Goal: Task Accomplishment & Management: Use online tool/utility

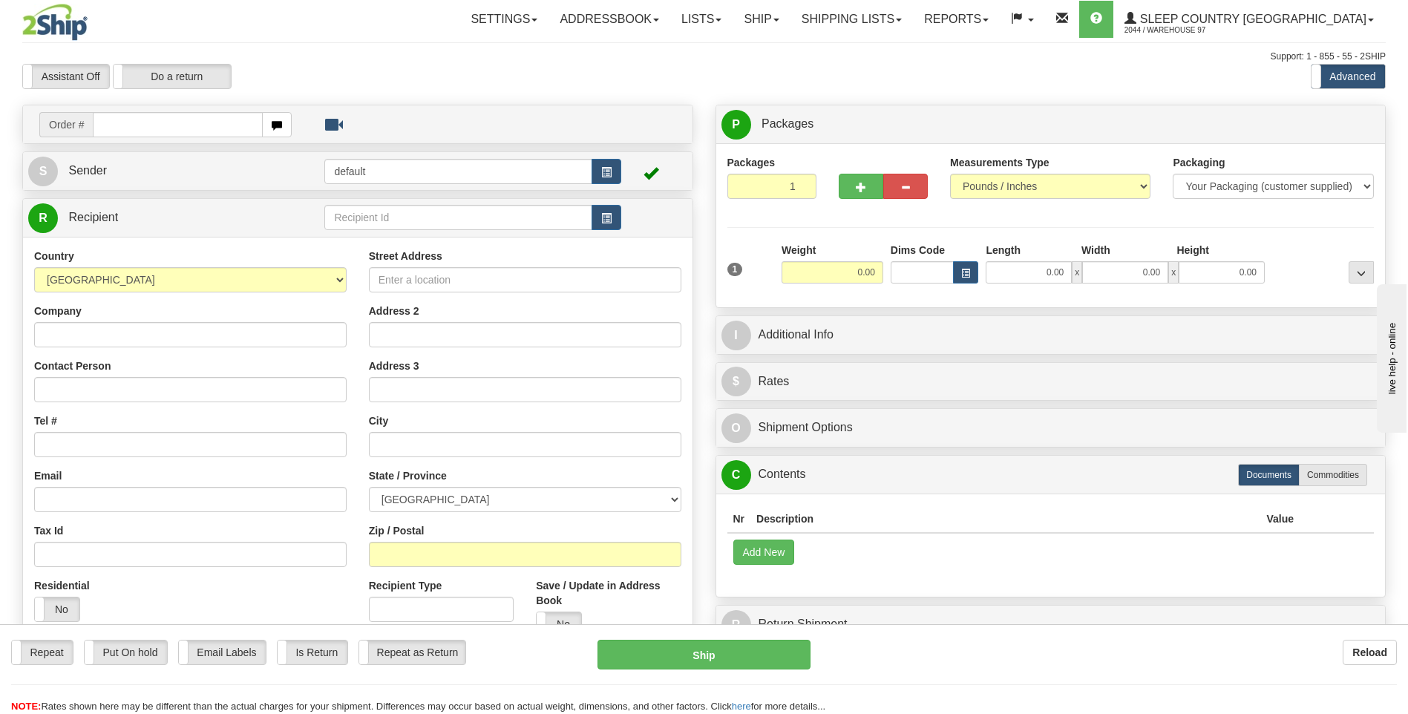
click at [190, 131] on input "text" at bounding box center [177, 124] width 169 height 25
type input "9002I098957"
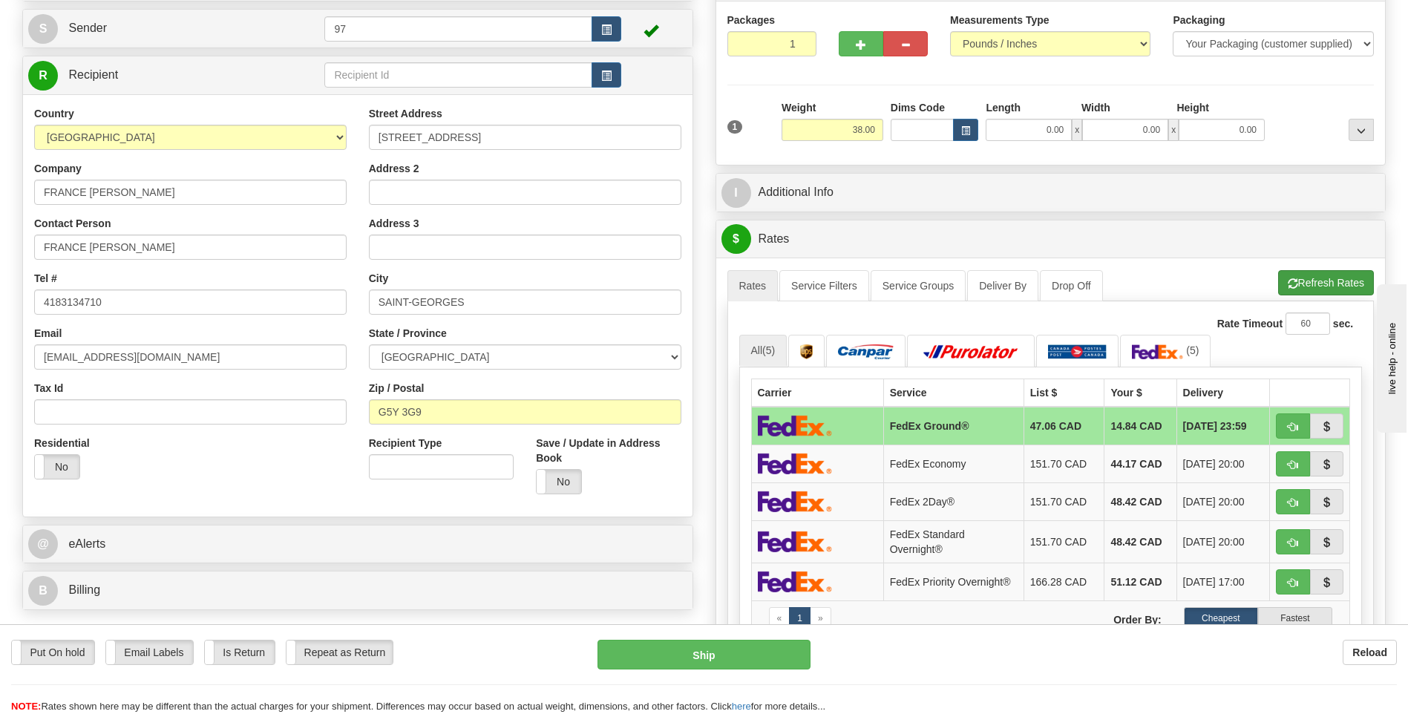
scroll to position [148, 0]
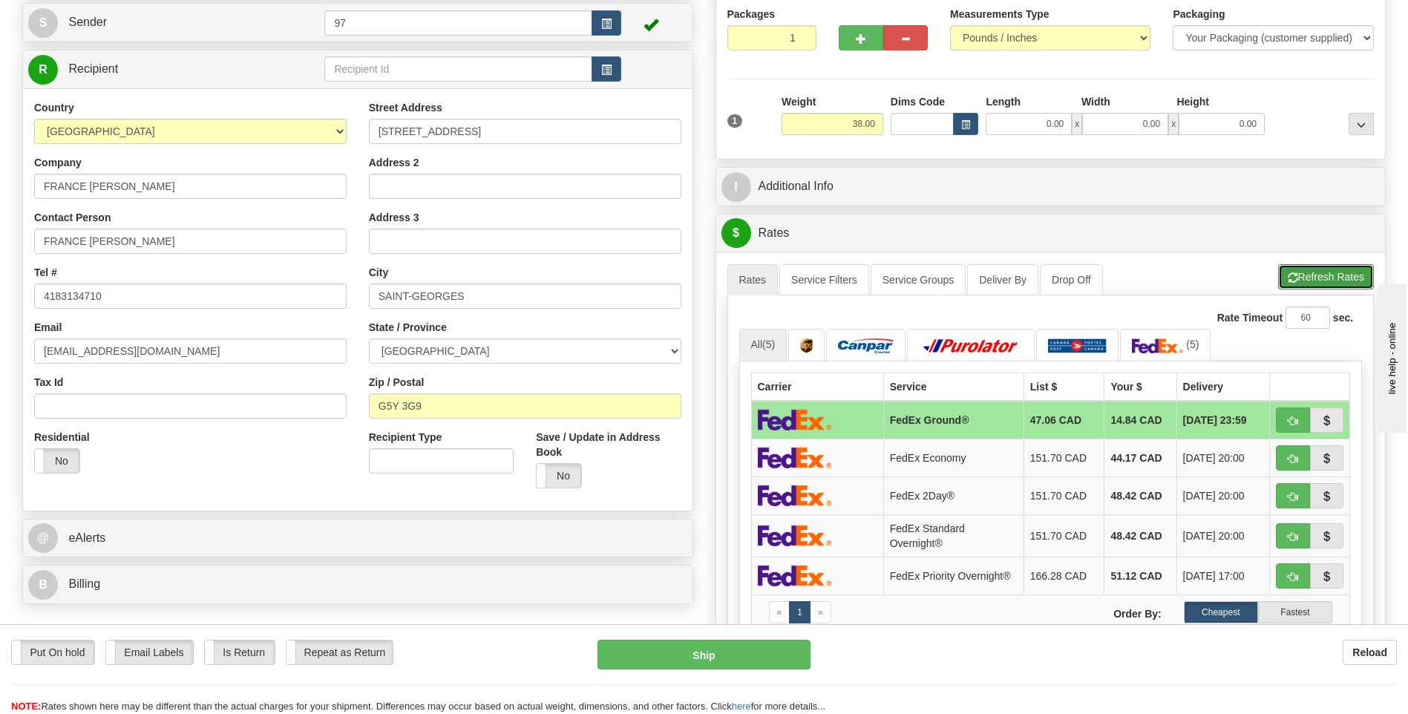
click at [1330, 266] on button "Refresh Rates" at bounding box center [1326, 276] width 96 height 25
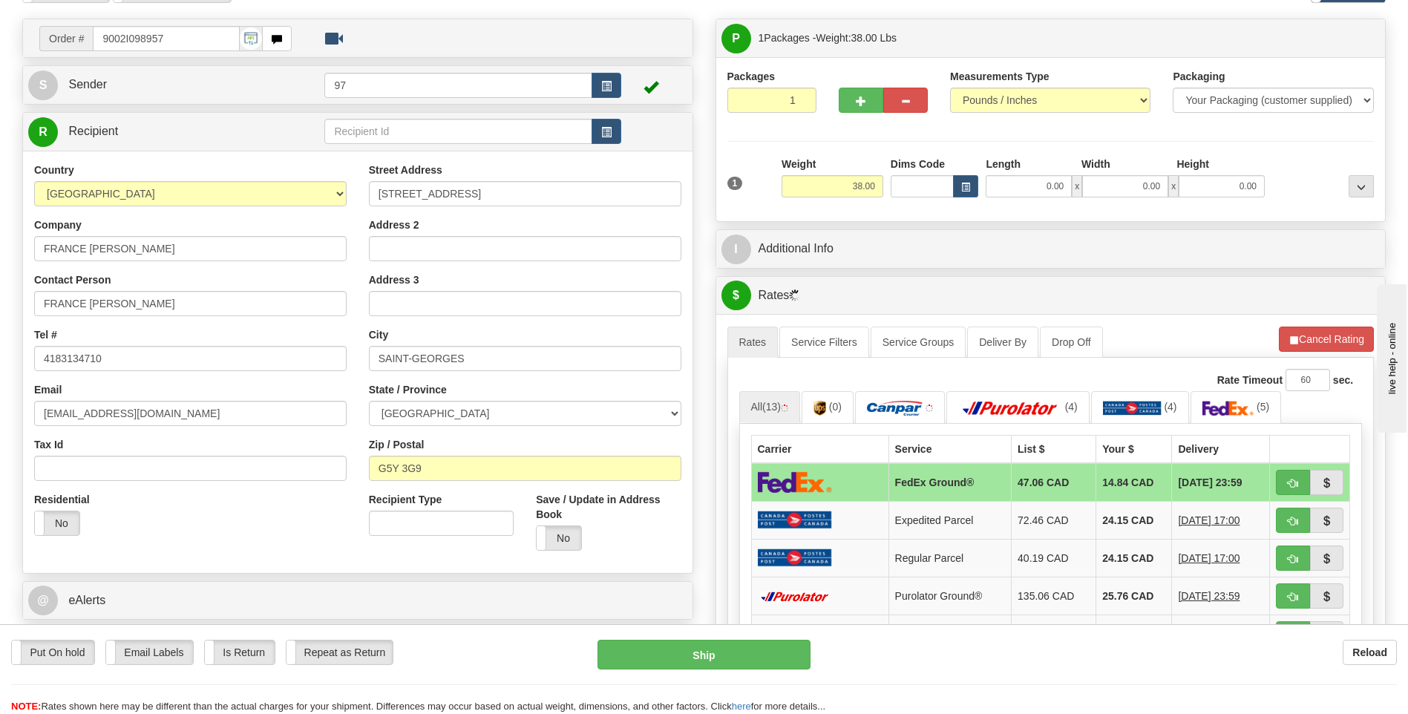
scroll to position [0, 0]
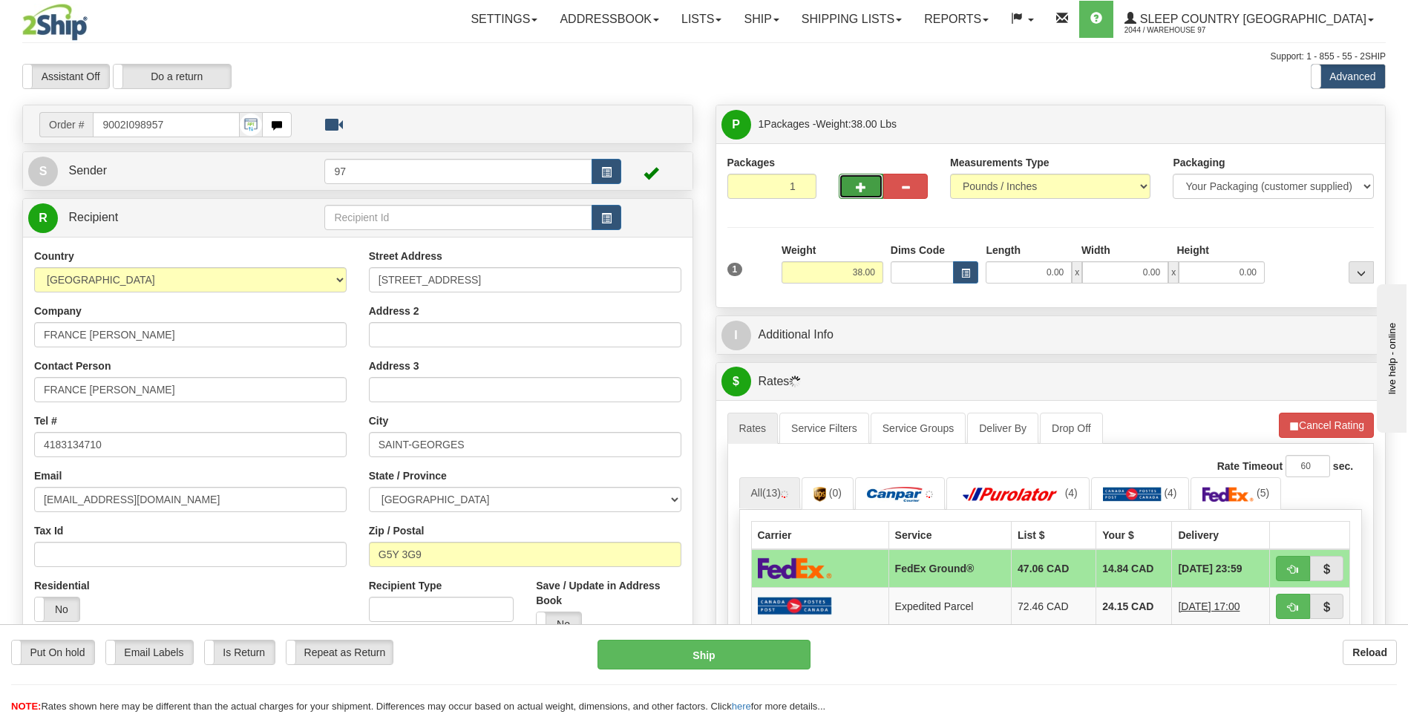
click at [870, 179] on button "button" at bounding box center [860, 186] width 45 height 25
type input "2"
click at [1359, 126] on span "Package Level" at bounding box center [1342, 124] width 59 height 10
radio input "true"
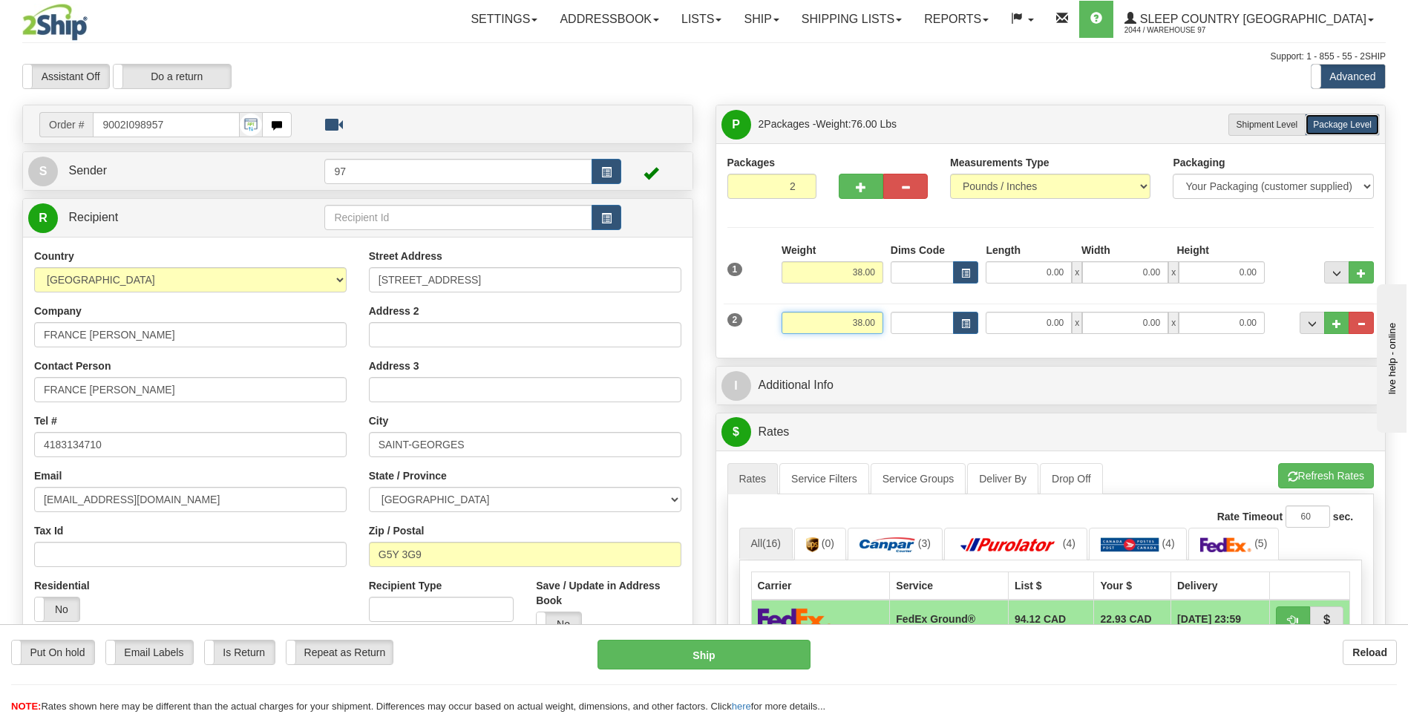
click at [860, 321] on input "38.00" at bounding box center [832, 323] width 102 height 22
type input "2.00"
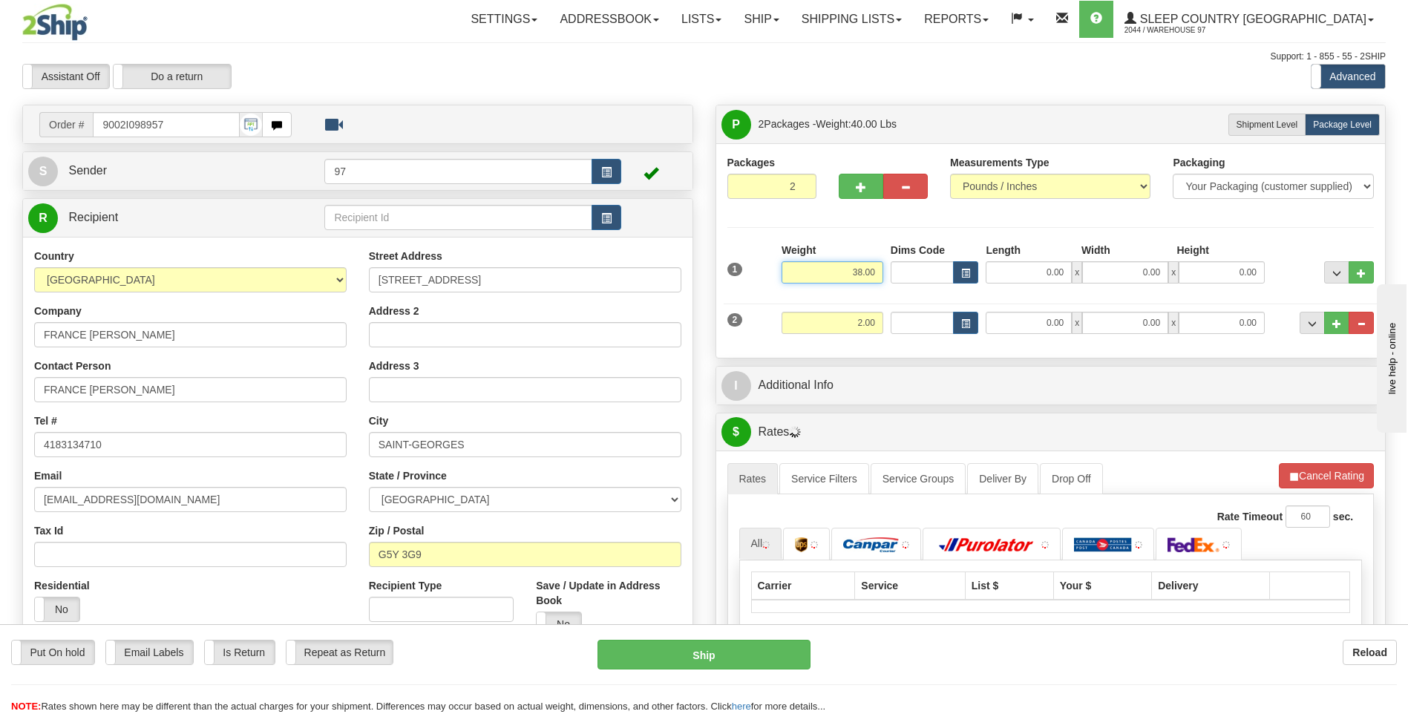
click at [865, 267] on input "38.00" at bounding box center [832, 272] width 102 height 22
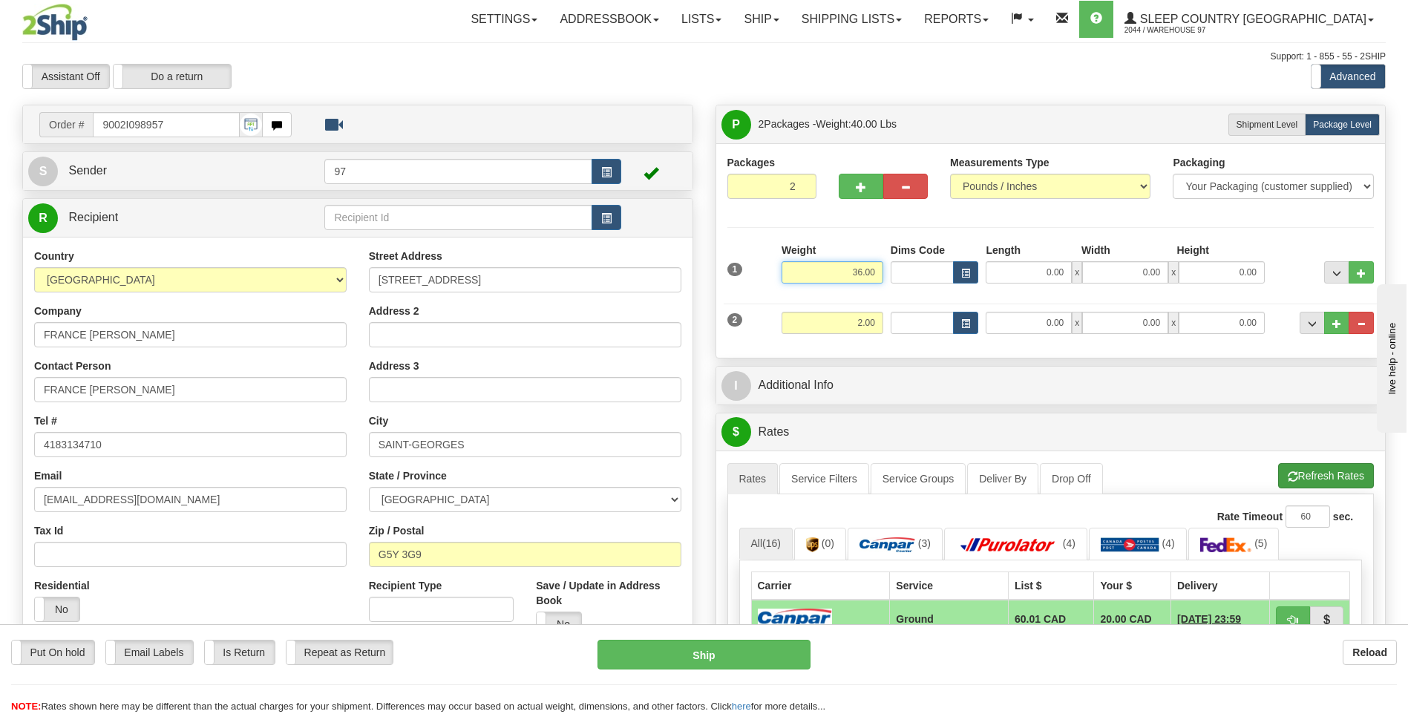
type input "36.00"
click at [1350, 472] on li "Refresh Rates Cancel Rating" at bounding box center [1326, 475] width 96 height 25
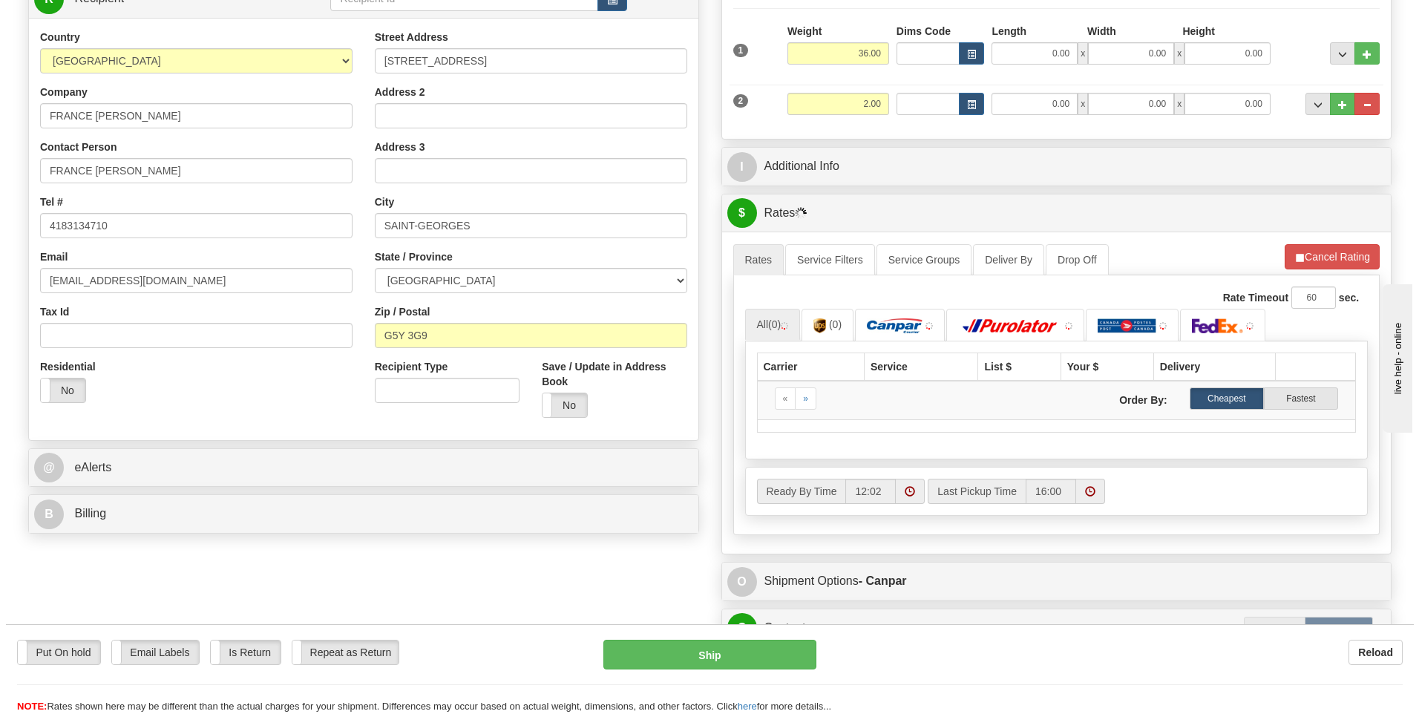
scroll to position [223, 0]
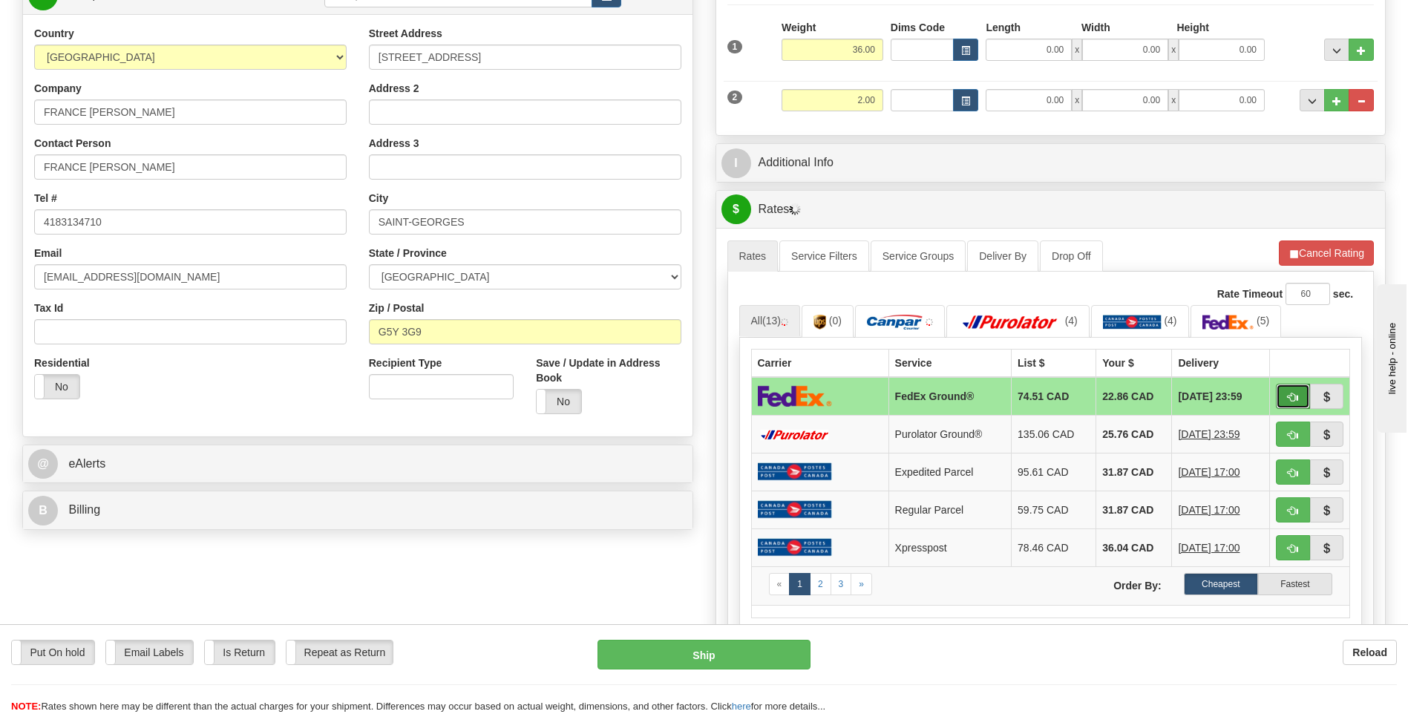
click at [1293, 393] on span "button" at bounding box center [1292, 398] width 10 height 10
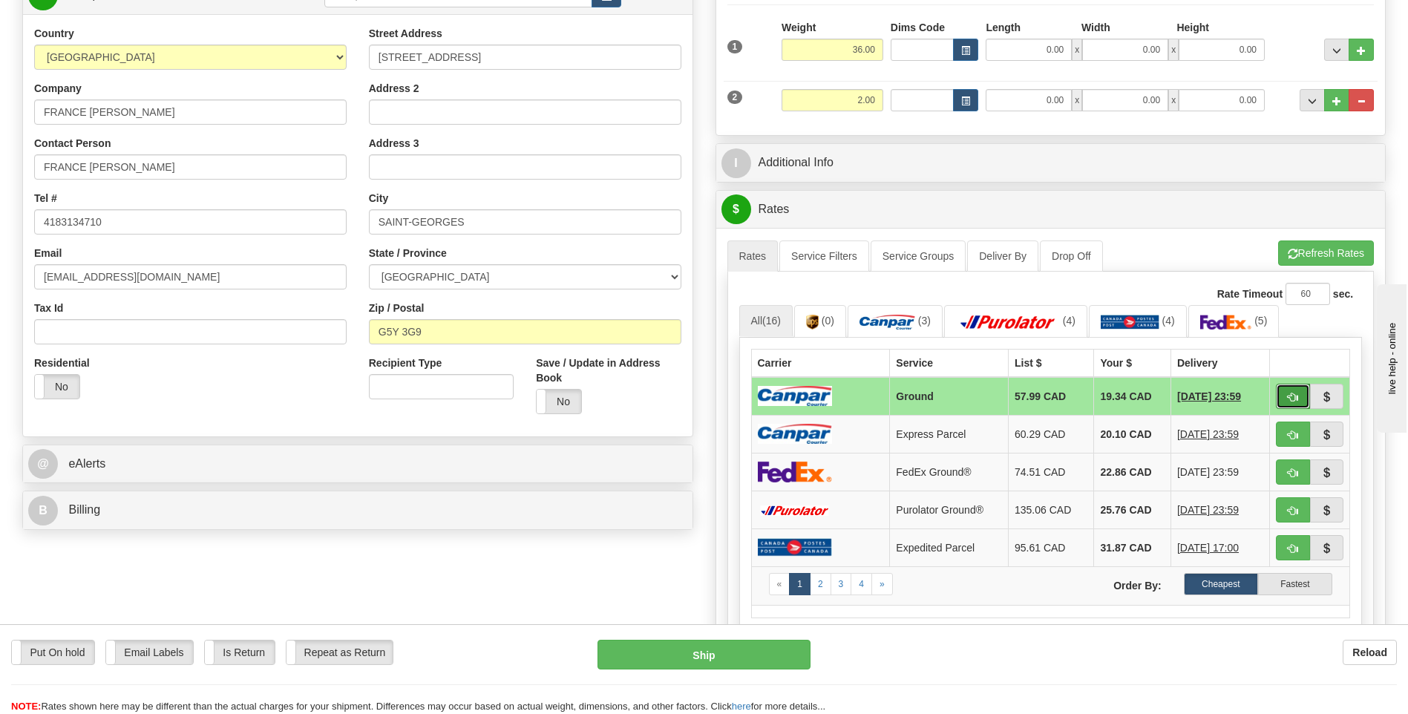
click at [1293, 395] on span "button" at bounding box center [1292, 398] width 10 height 10
type input "1"
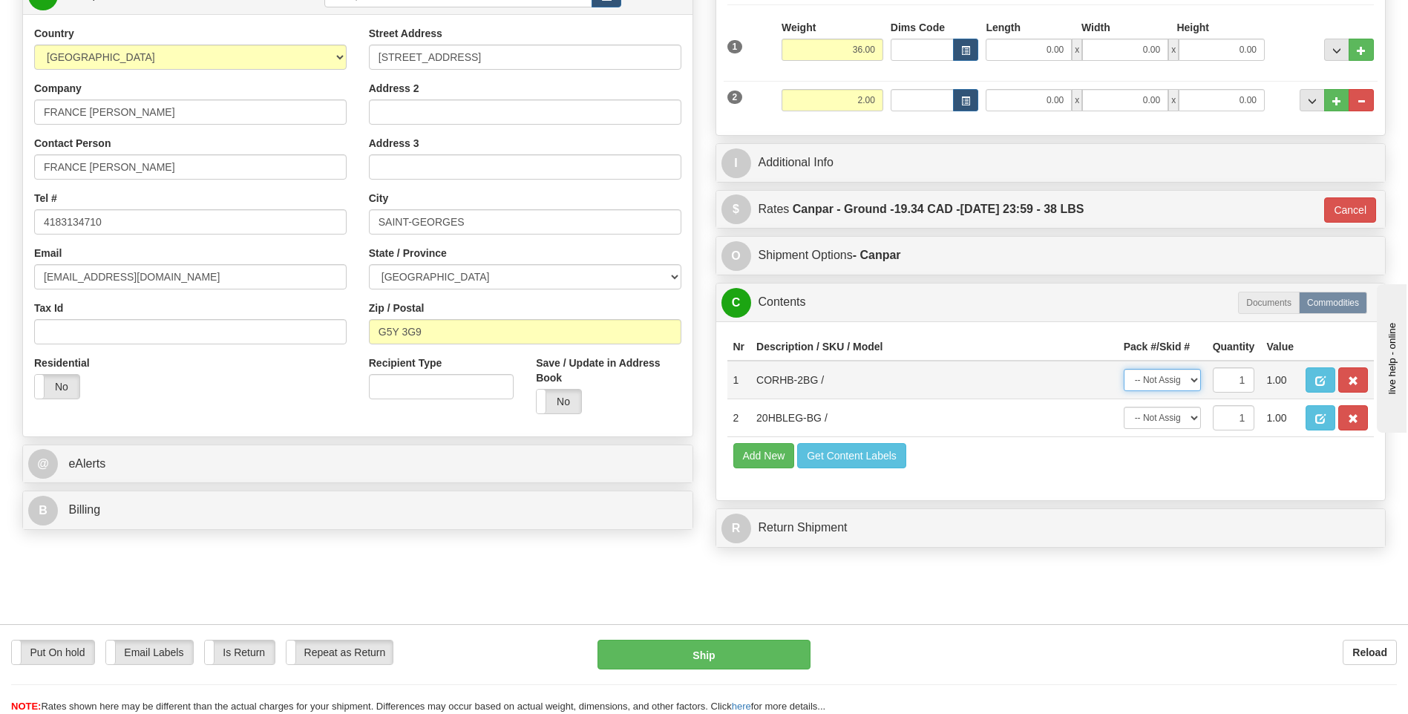
click at [1172, 379] on select "-- Not Assigned -- Package 1 Package 2" at bounding box center [1161, 380] width 77 height 22
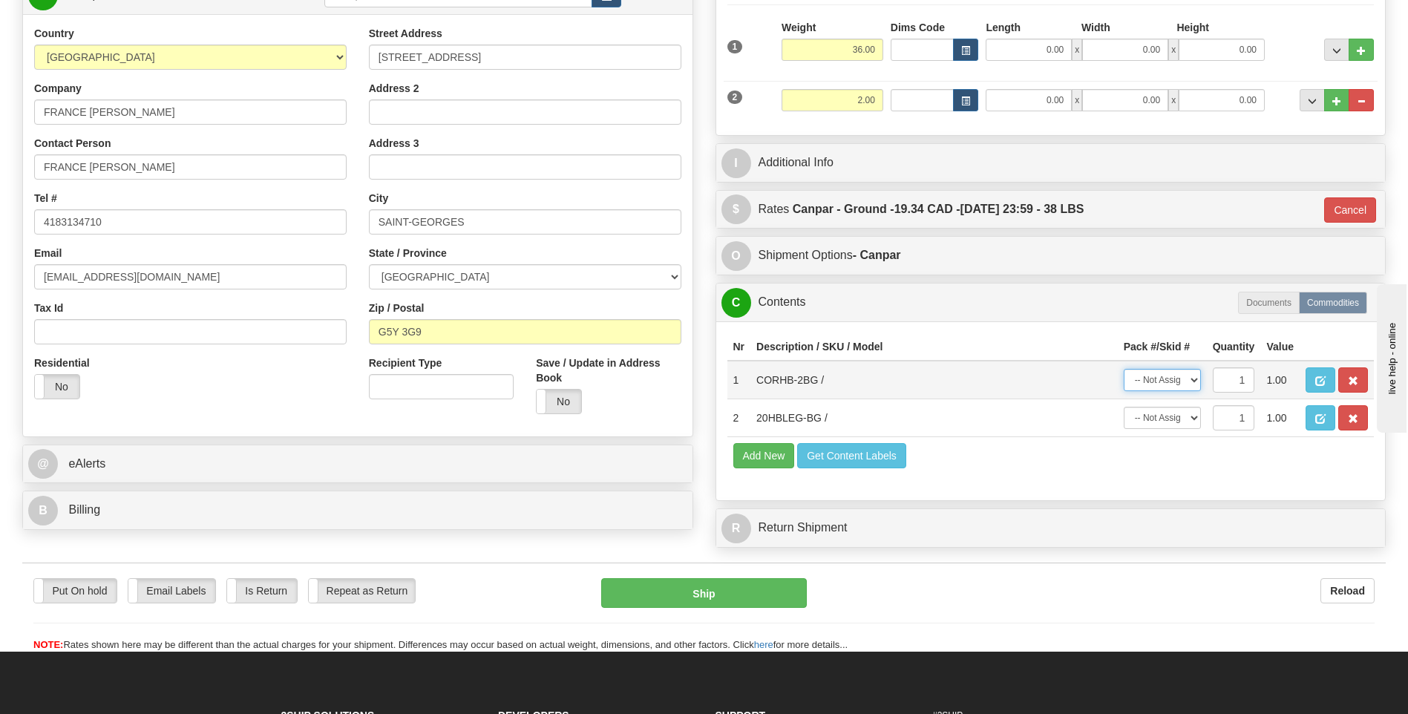
select select "0"
click at [1123, 369] on select "-- Not Assigned -- Package 1 Package 2" at bounding box center [1161, 380] width 77 height 22
click at [1176, 412] on select "-- Not Assigned -- Package 1 Package 2" at bounding box center [1161, 418] width 77 height 22
select select "1"
click at [1123, 407] on select "-- Not Assigned -- Package 1 Package 2" at bounding box center [1161, 418] width 77 height 22
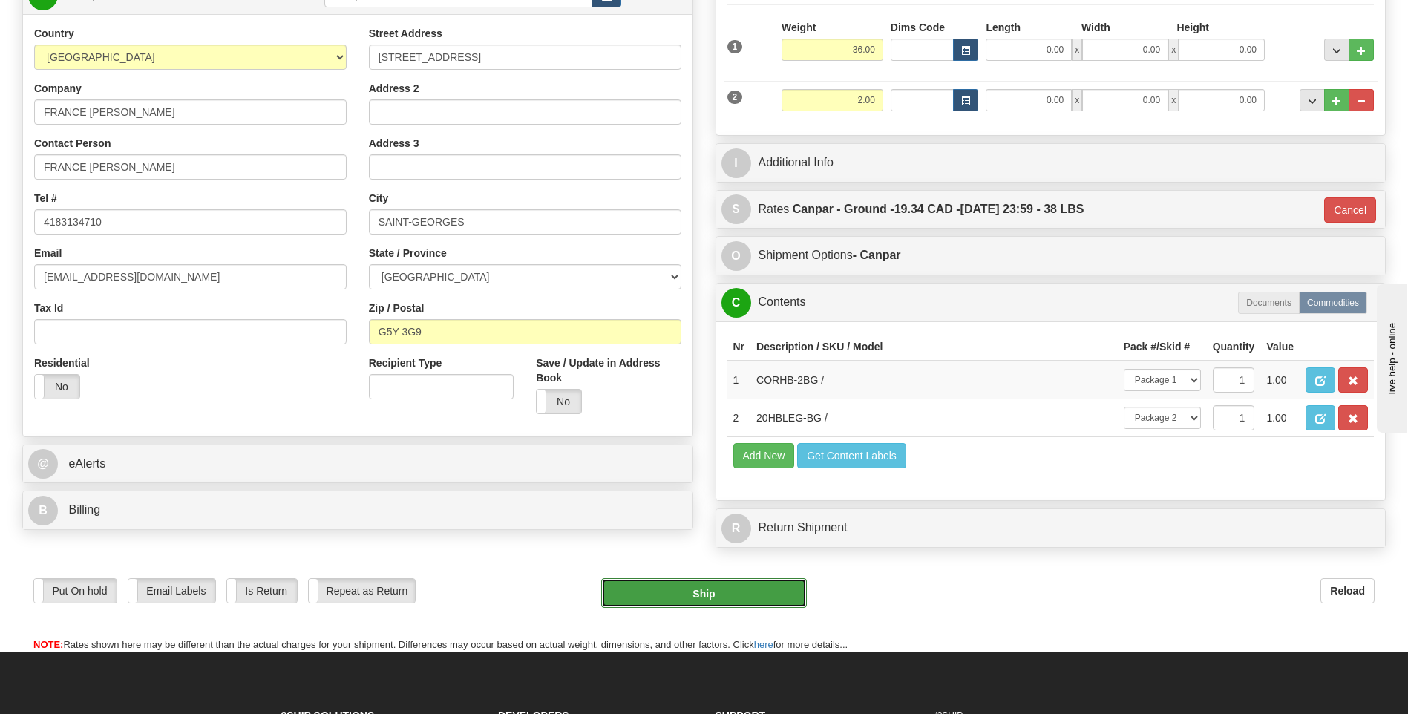
click at [686, 585] on button "Ship" at bounding box center [703, 593] width 205 height 30
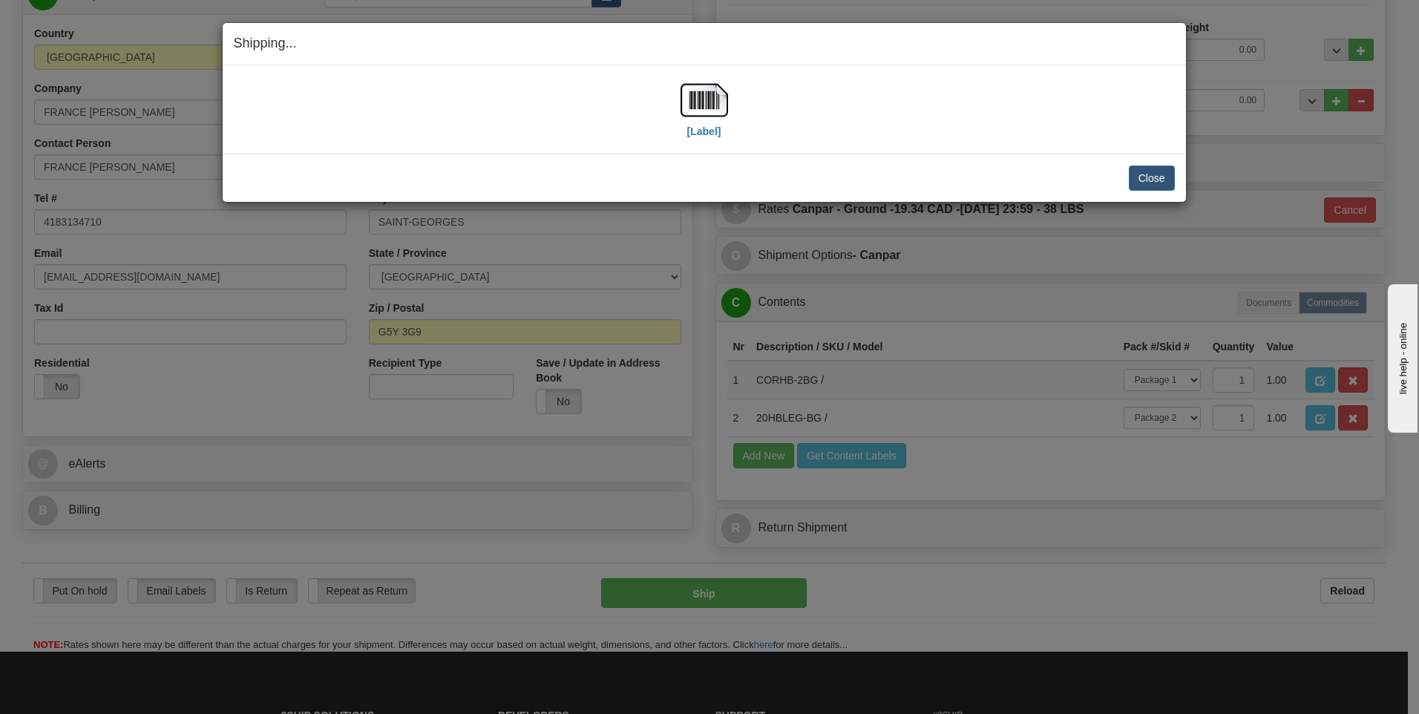
click at [647, 92] on div "[Label]" at bounding box center [704, 109] width 941 height 66
click at [703, 94] on img at bounding box center [703, 99] width 47 height 47
click at [1151, 182] on button "Close" at bounding box center [1152, 177] width 46 height 25
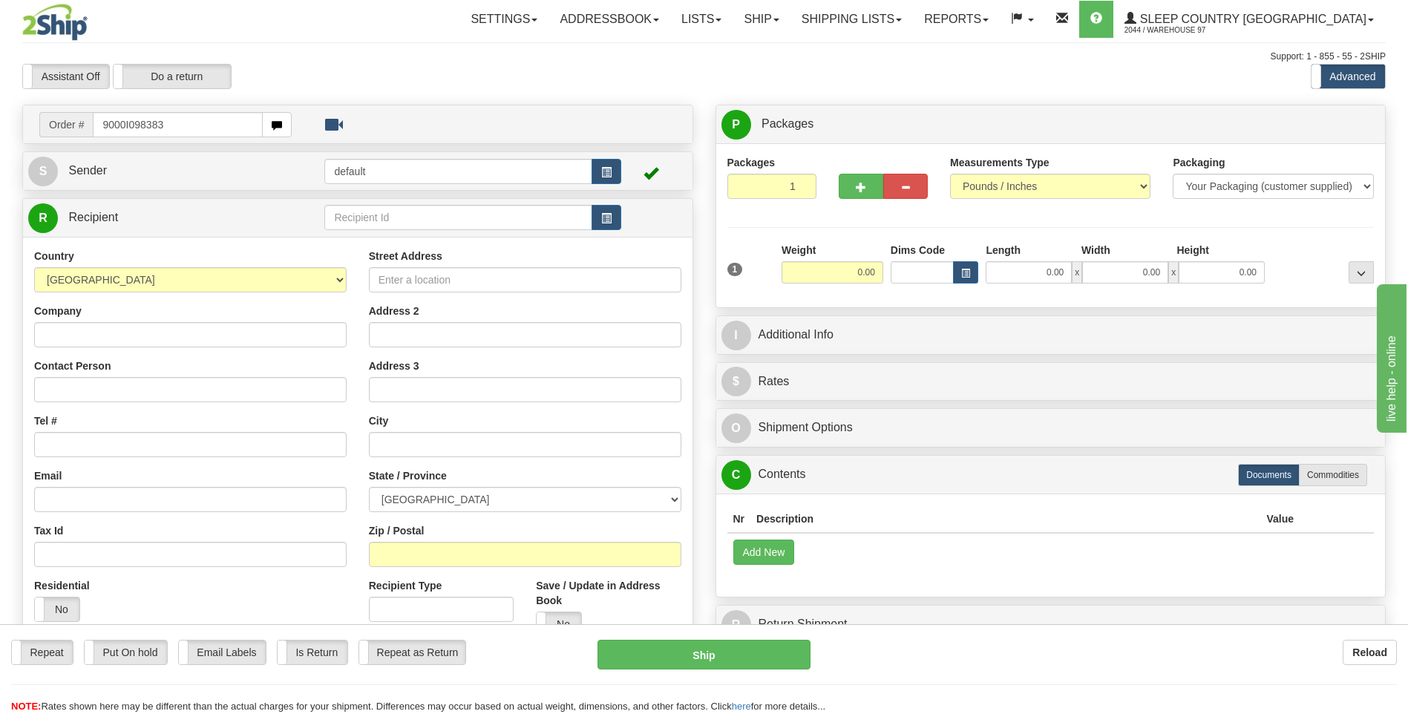
type input "9000I098383"
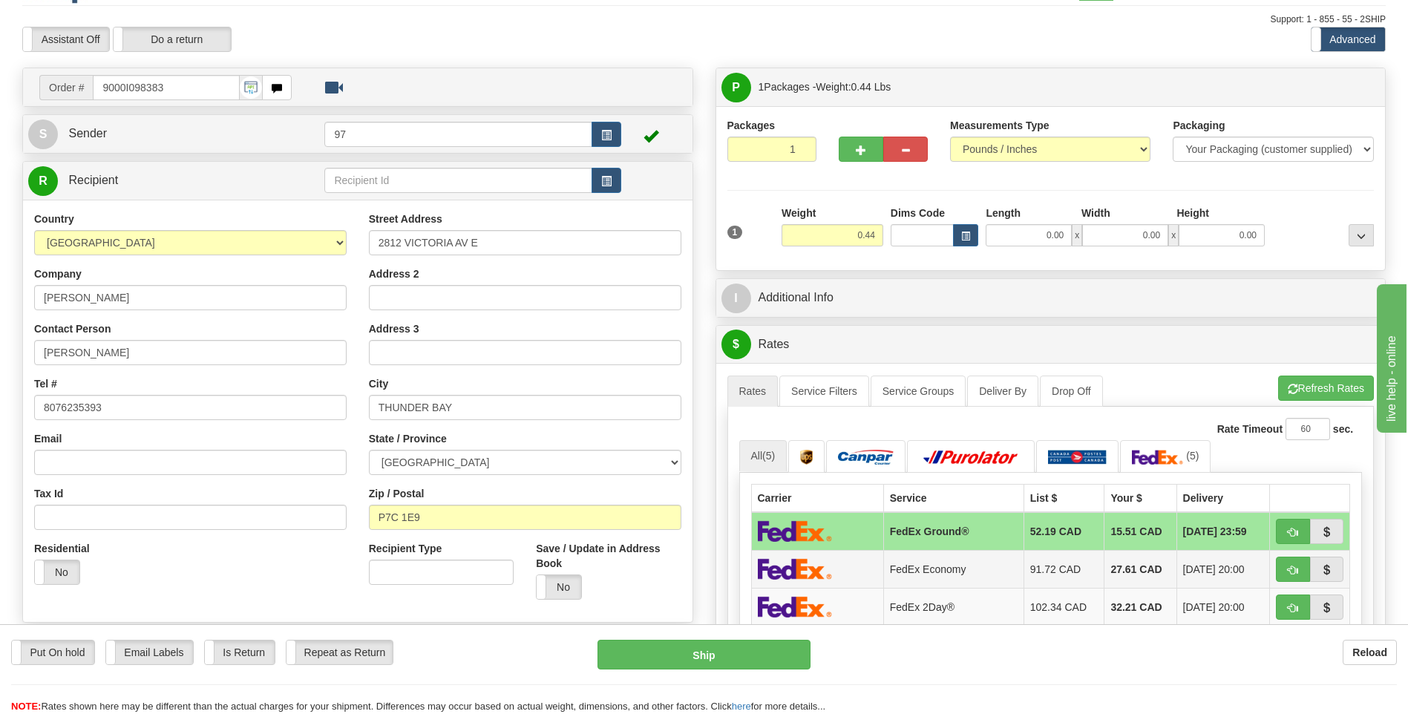
scroll to position [74, 0]
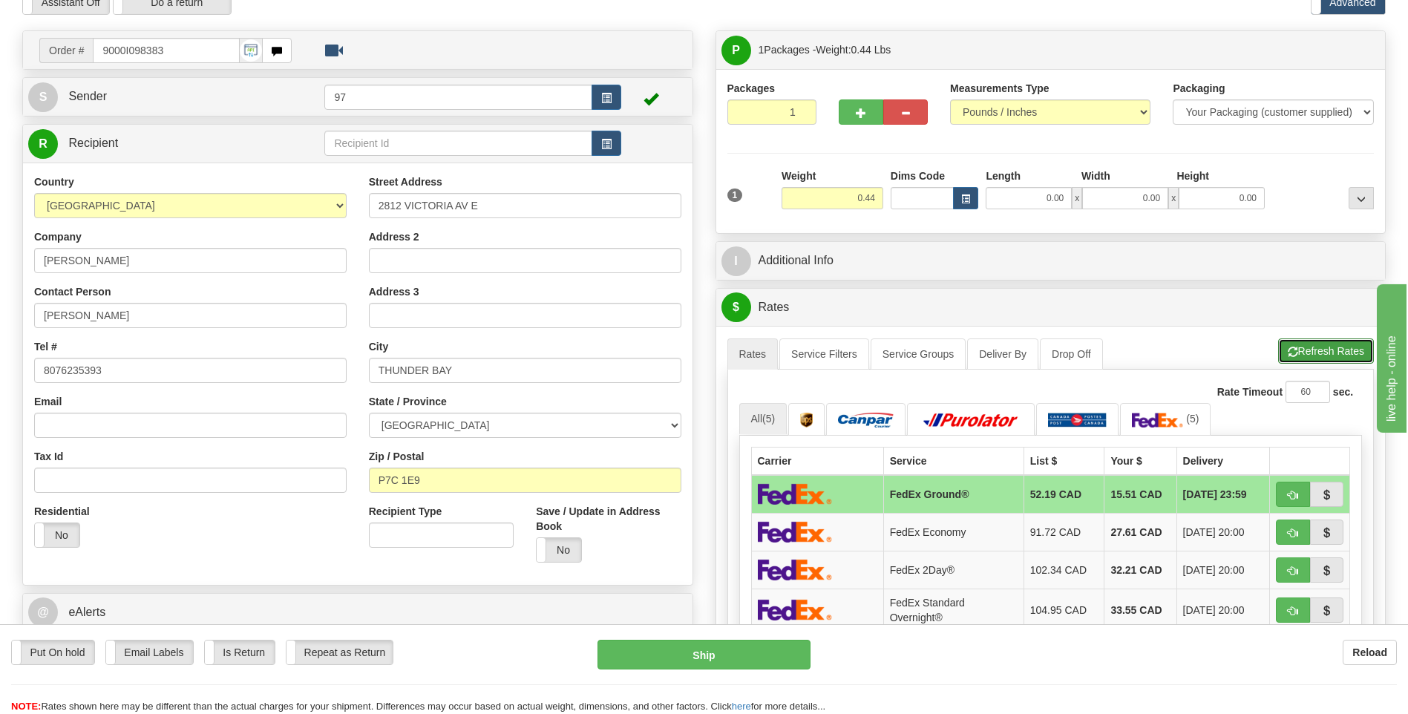
click at [1339, 354] on button "Refresh Rates" at bounding box center [1326, 350] width 96 height 25
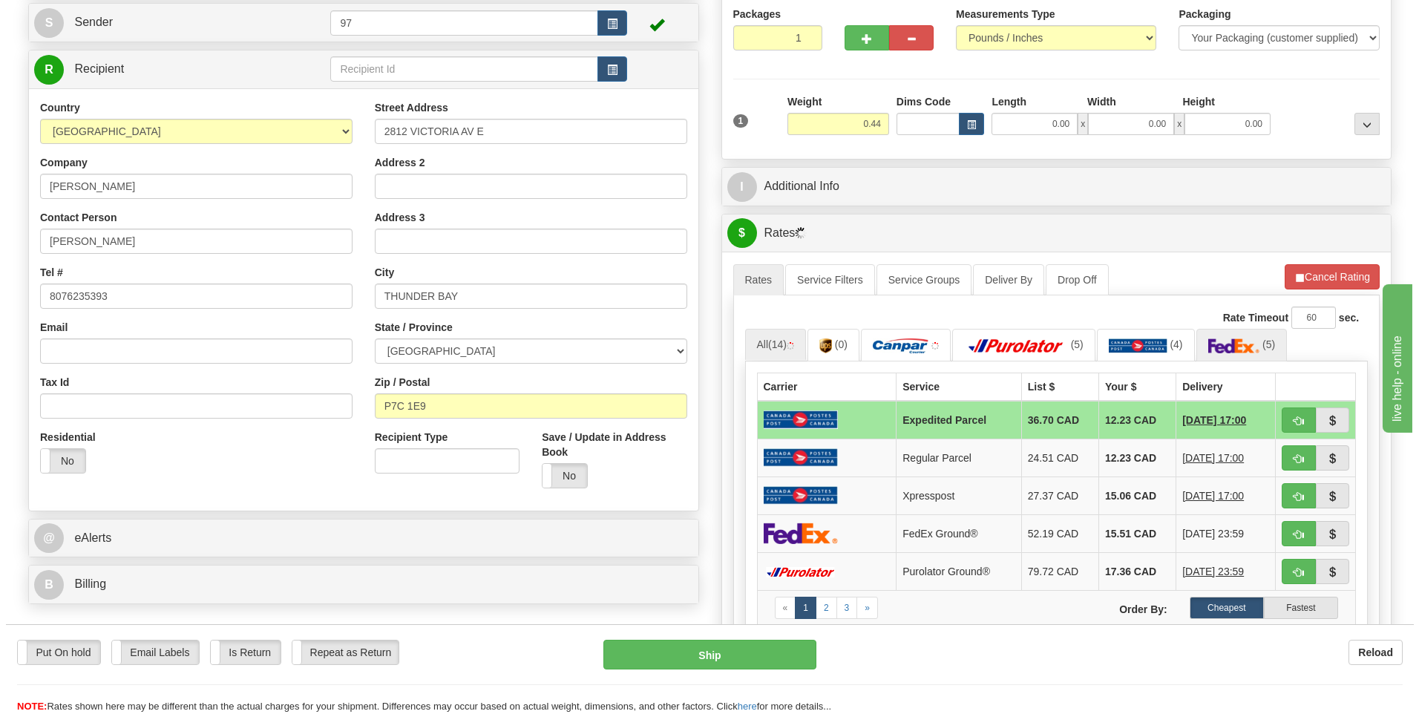
scroll to position [223, 0]
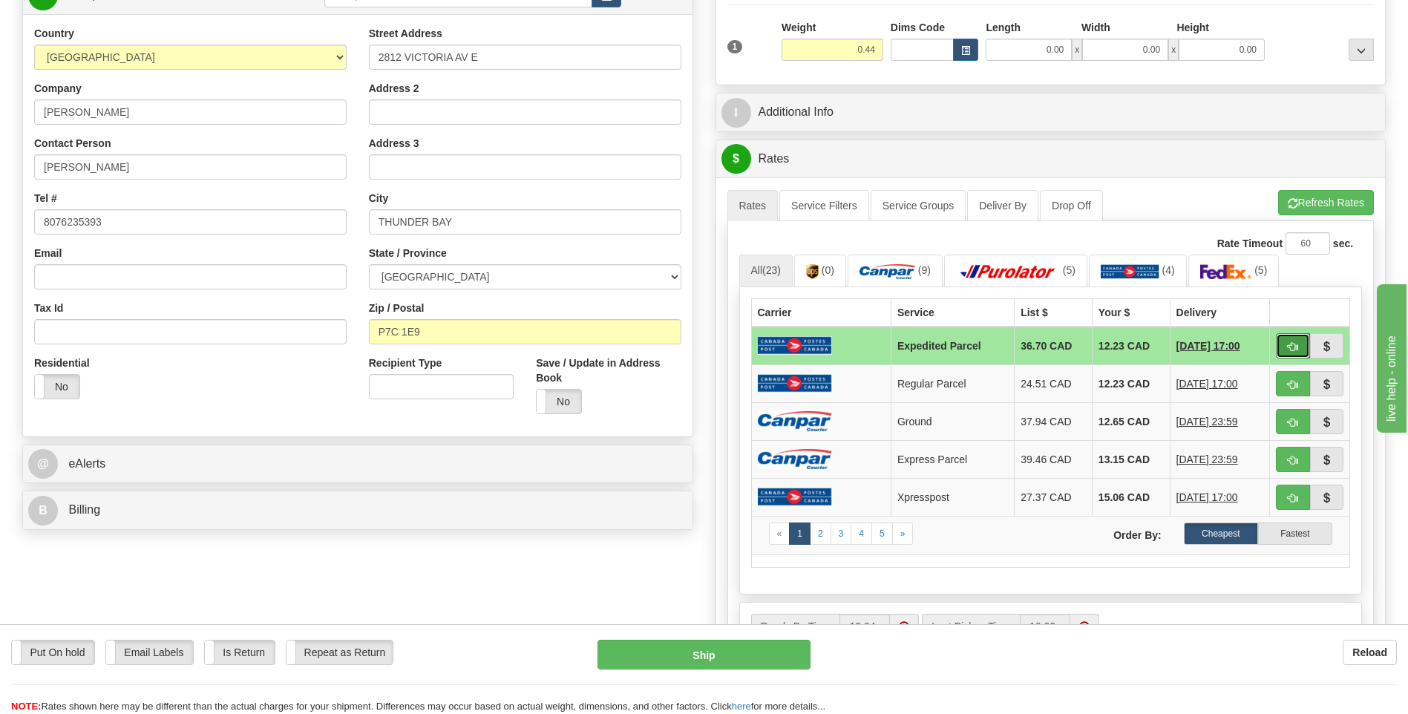
click at [1291, 344] on span "button" at bounding box center [1292, 347] width 10 height 10
type input "DOM.EP"
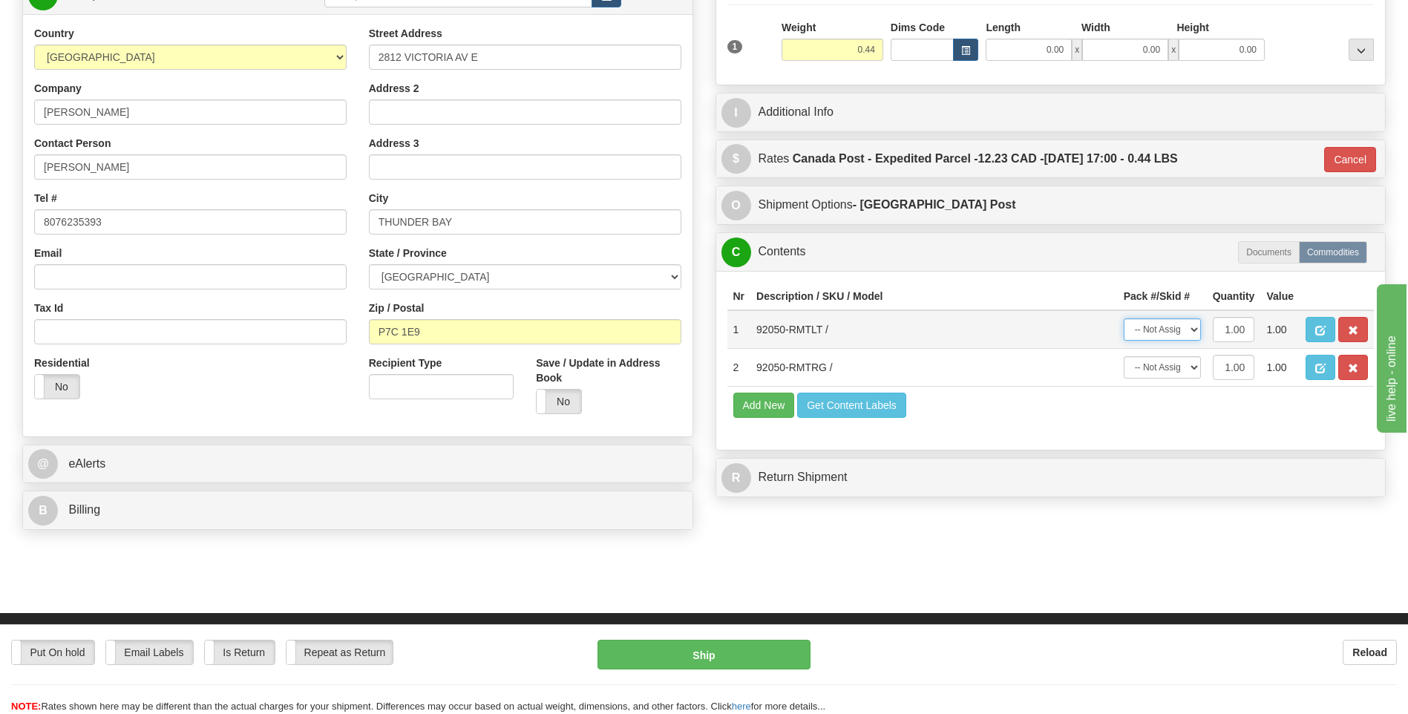
click at [1182, 330] on select "-- Not Assigned -- Package 1" at bounding box center [1161, 329] width 77 height 22
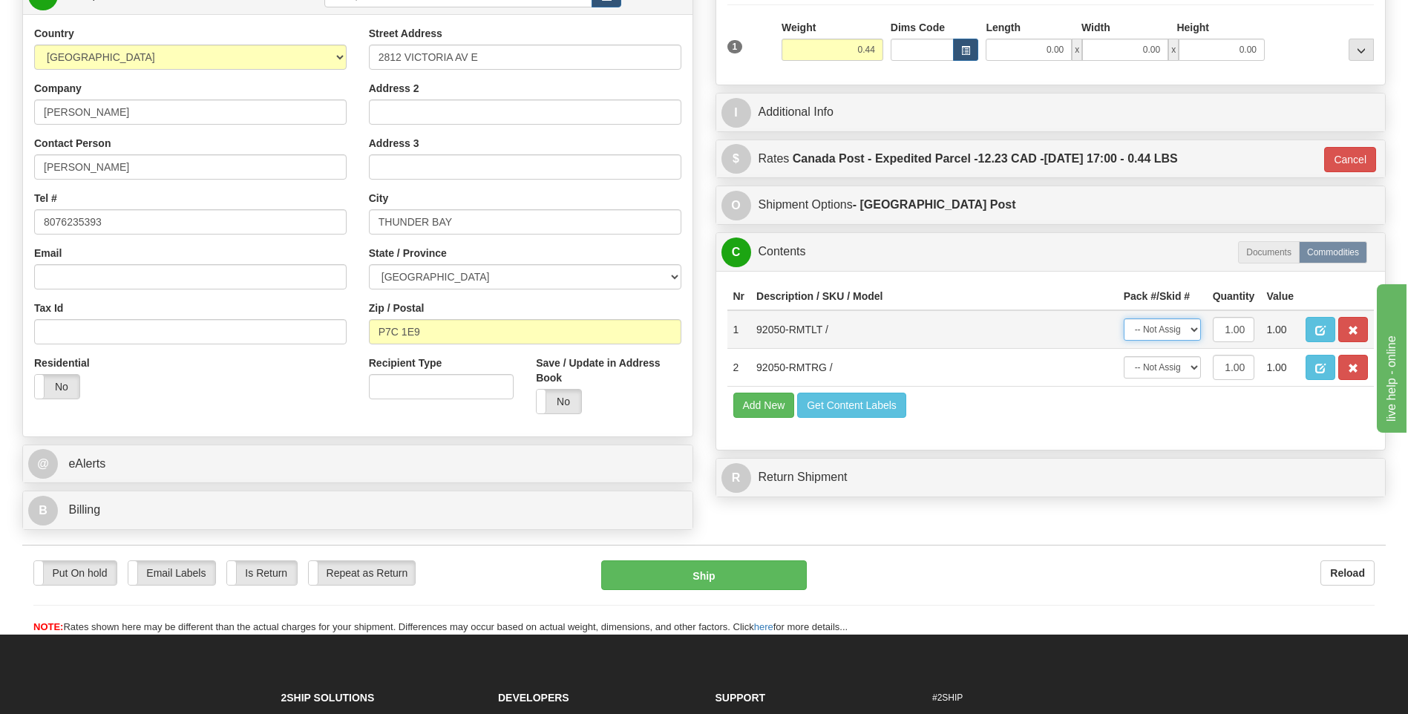
select select "0"
click at [1123, 318] on select "-- Not Assigned -- Package 1" at bounding box center [1161, 329] width 77 height 22
click at [1186, 372] on select "-- Not Assigned -- Package 1" at bounding box center [1161, 367] width 77 height 22
select select "0"
click at [1123, 356] on select "-- Not Assigned -- Package 1" at bounding box center [1161, 367] width 77 height 22
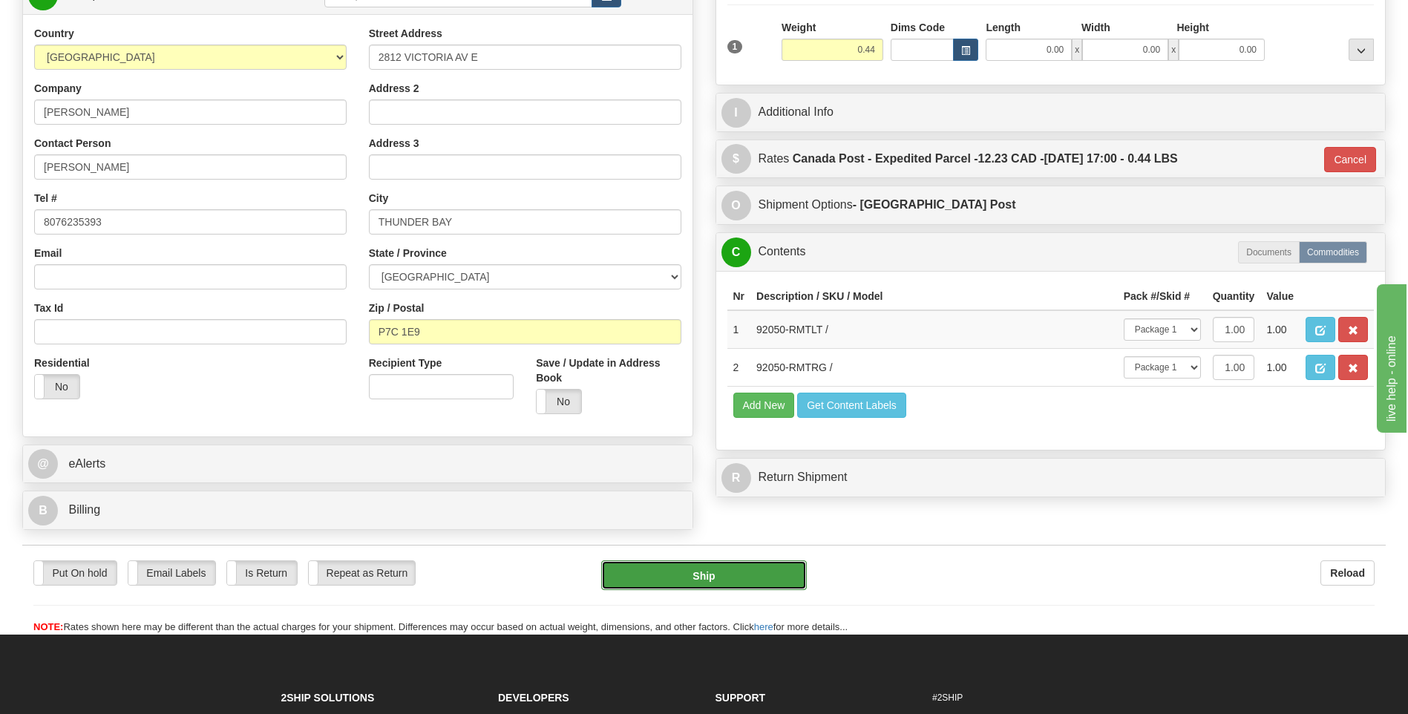
click at [692, 573] on button "Ship" at bounding box center [703, 575] width 205 height 30
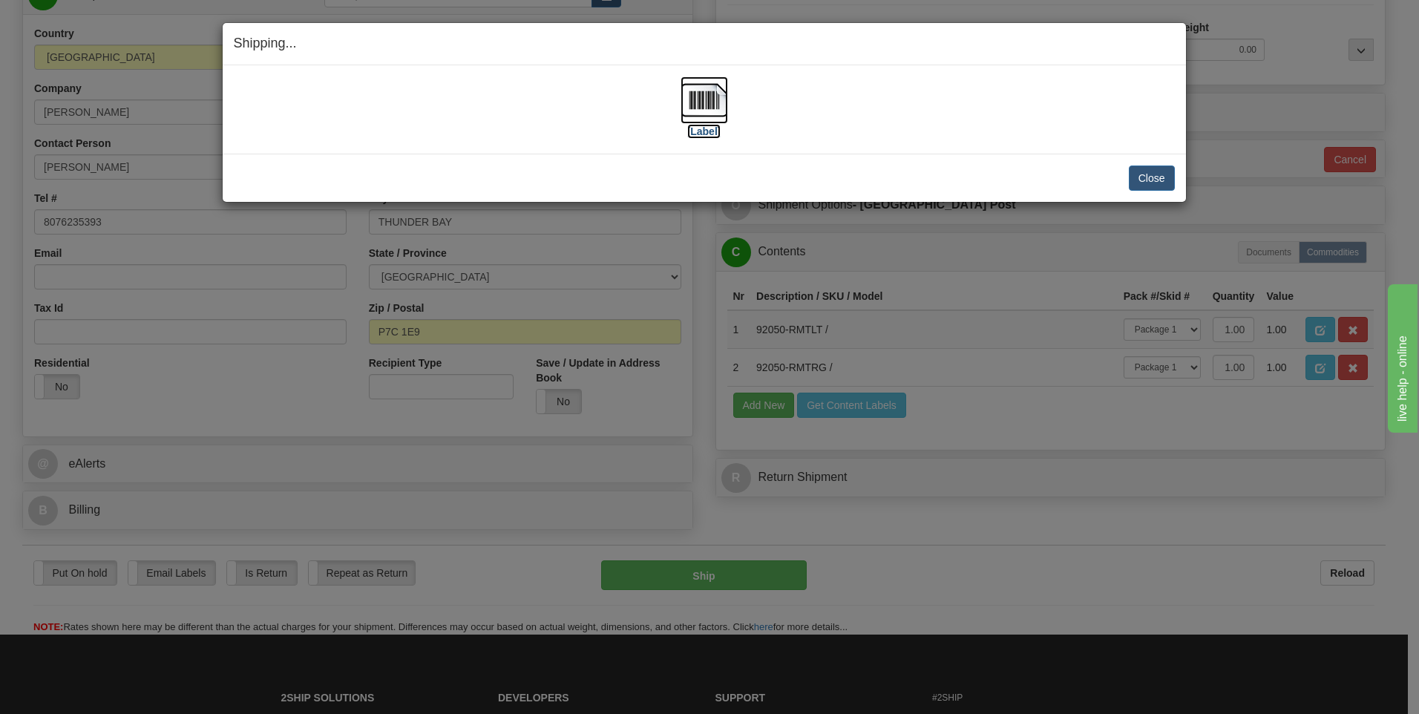
click at [699, 108] on img at bounding box center [703, 99] width 47 height 47
click at [1162, 174] on button "Close" at bounding box center [1152, 177] width 46 height 25
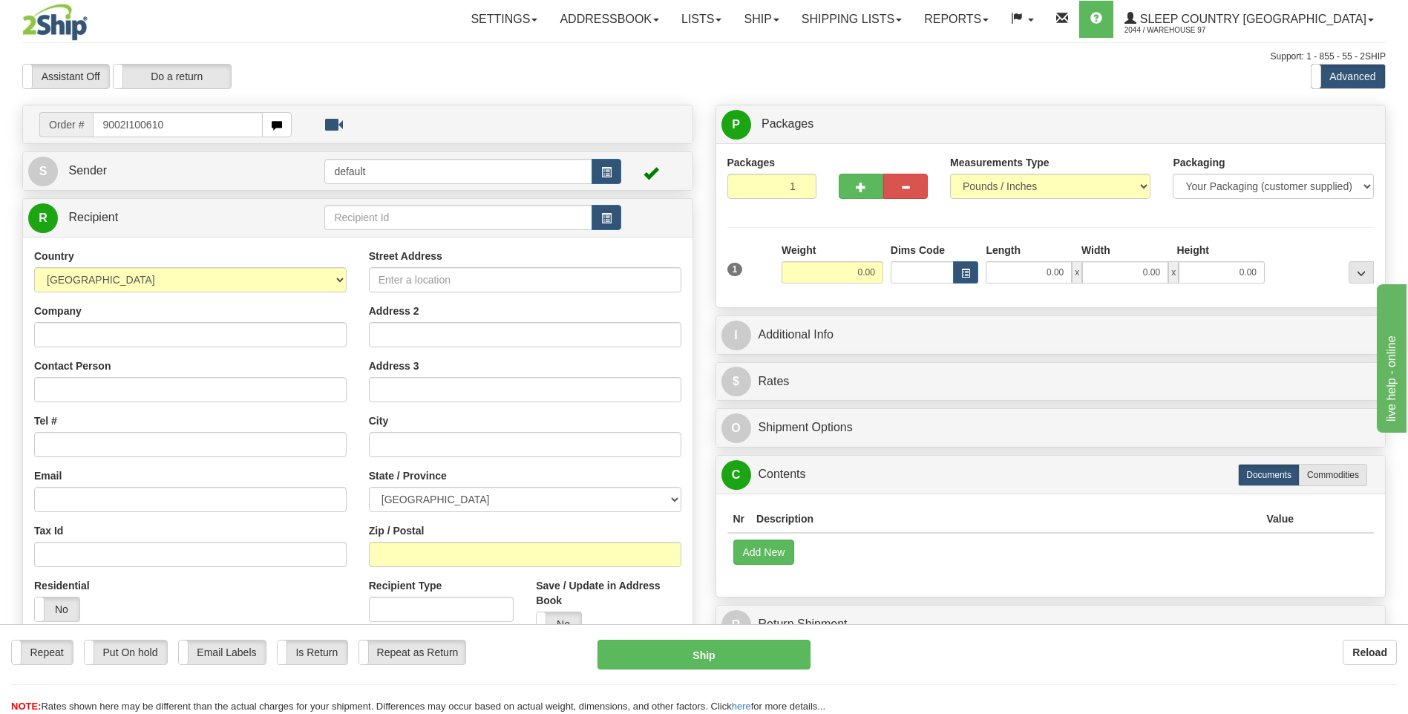
type input "9002I100610"
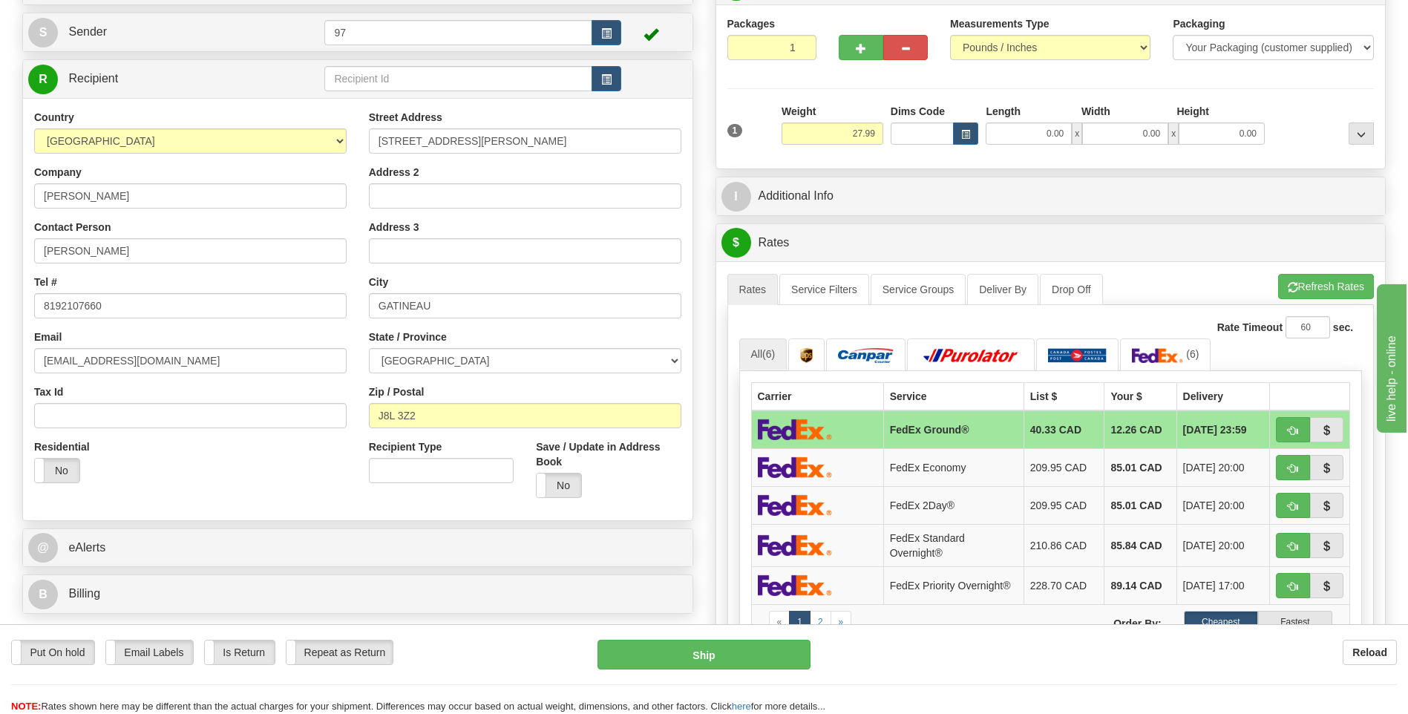
scroll to position [148, 0]
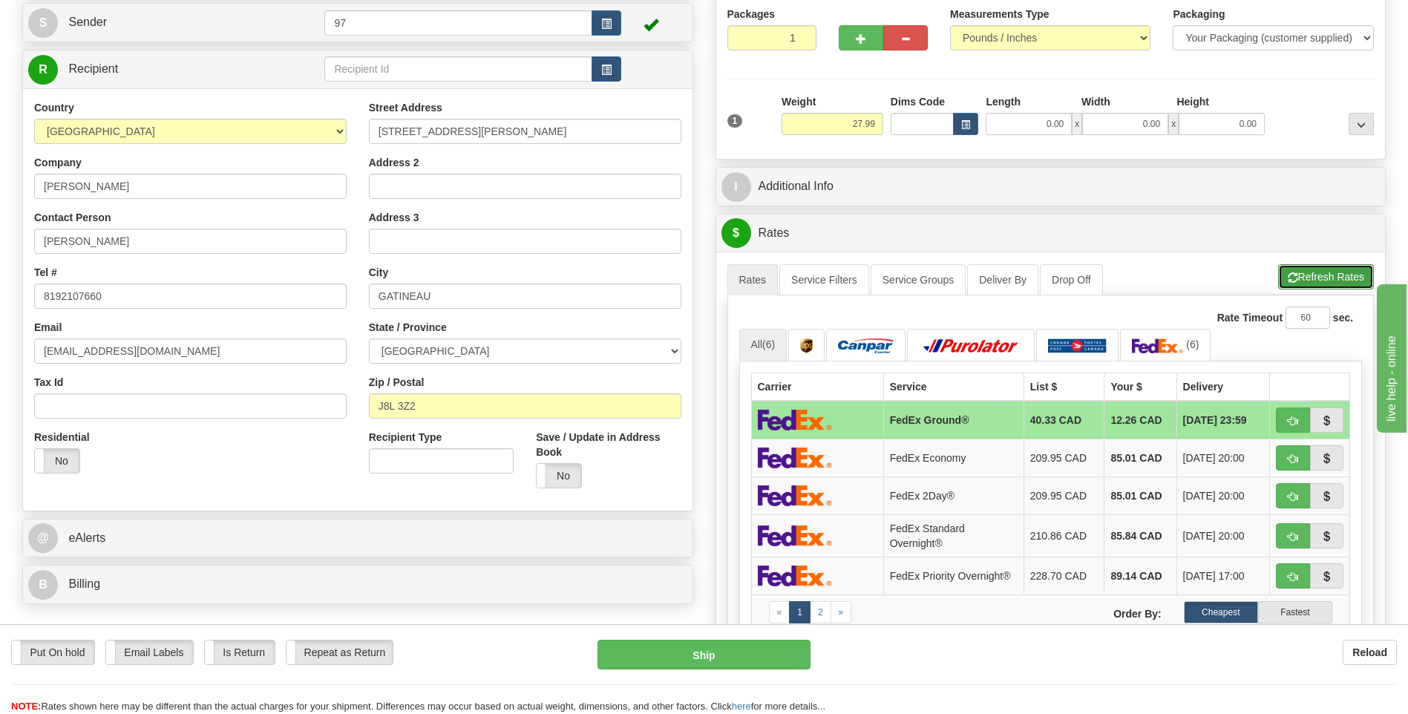
click at [1307, 279] on button "Refresh Rates" at bounding box center [1326, 276] width 96 height 25
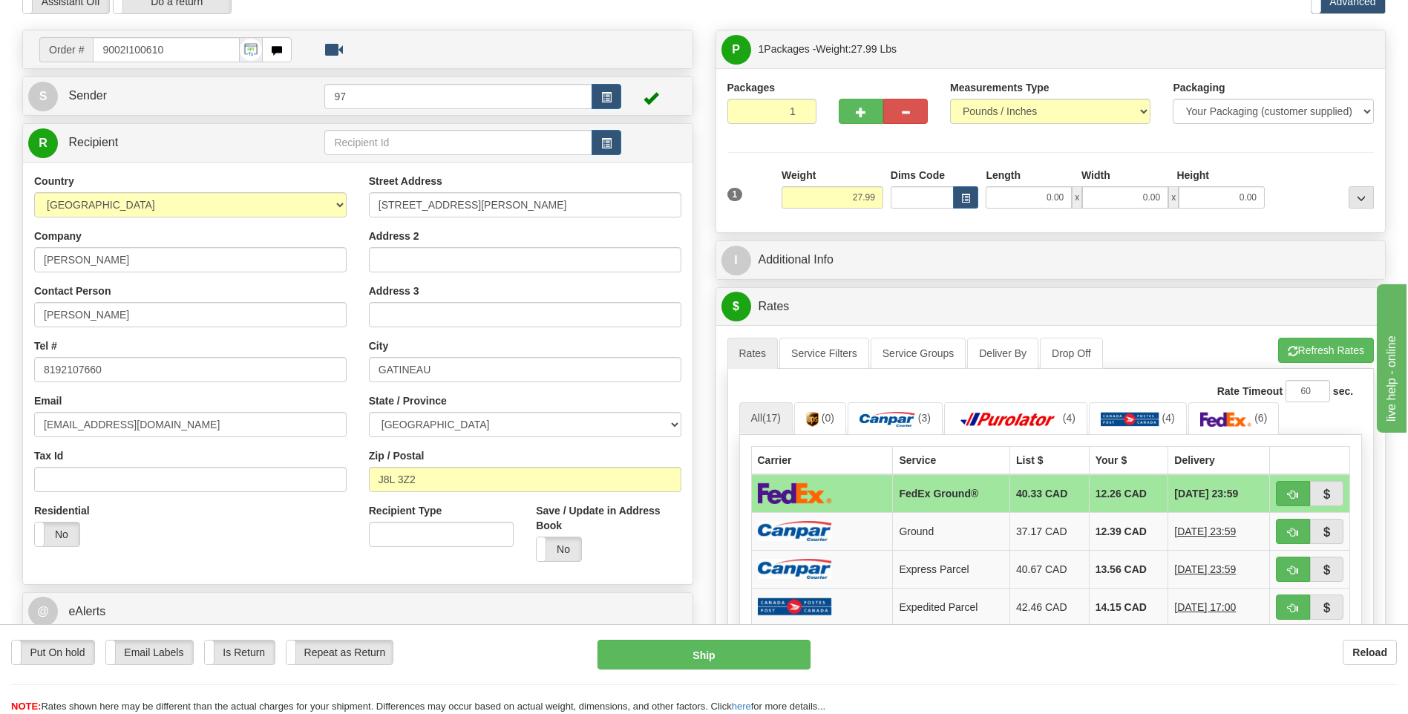
scroll to position [74, 0]
click at [1291, 487] on button "button" at bounding box center [1293, 494] width 34 height 25
type input "92"
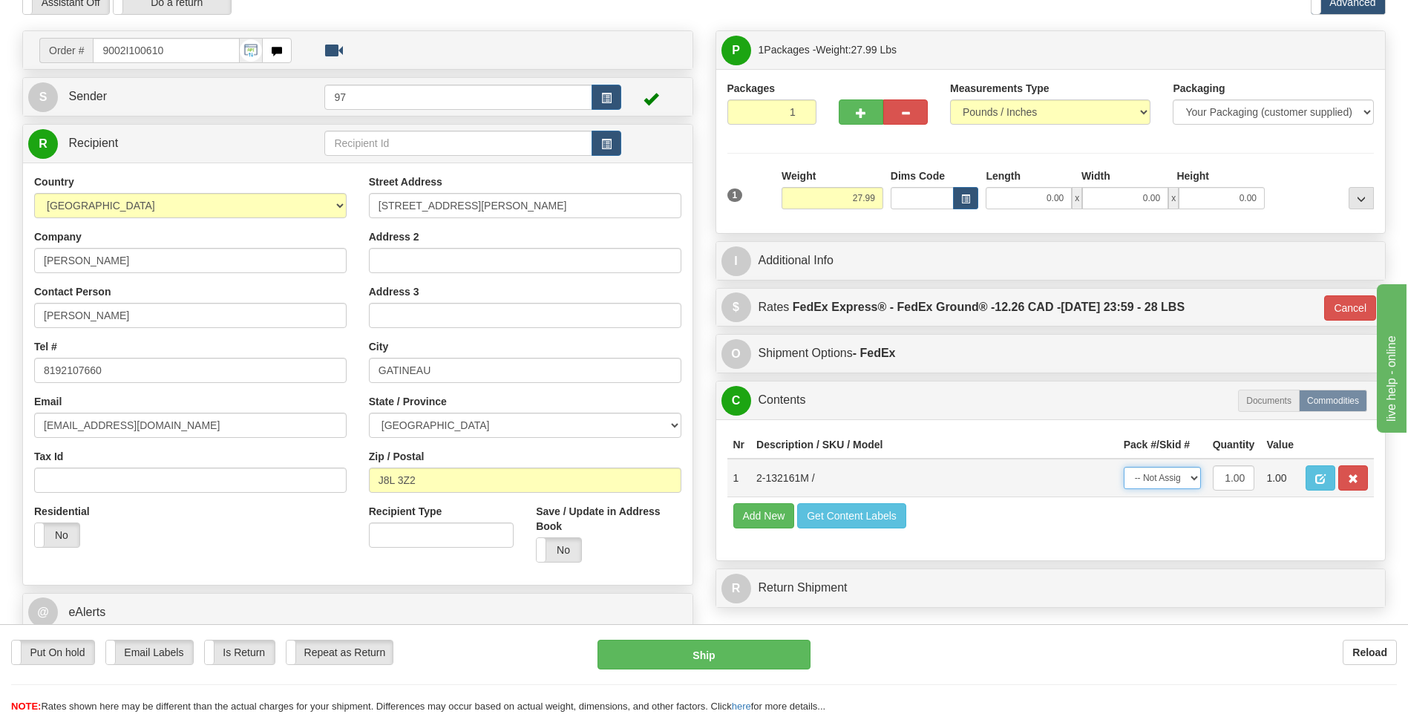
click at [1184, 484] on select "-- Not Assigned -- Package 1" at bounding box center [1161, 478] width 77 height 22
select select "0"
click at [1123, 467] on select "-- Not Assigned -- Package 1" at bounding box center [1161, 478] width 77 height 22
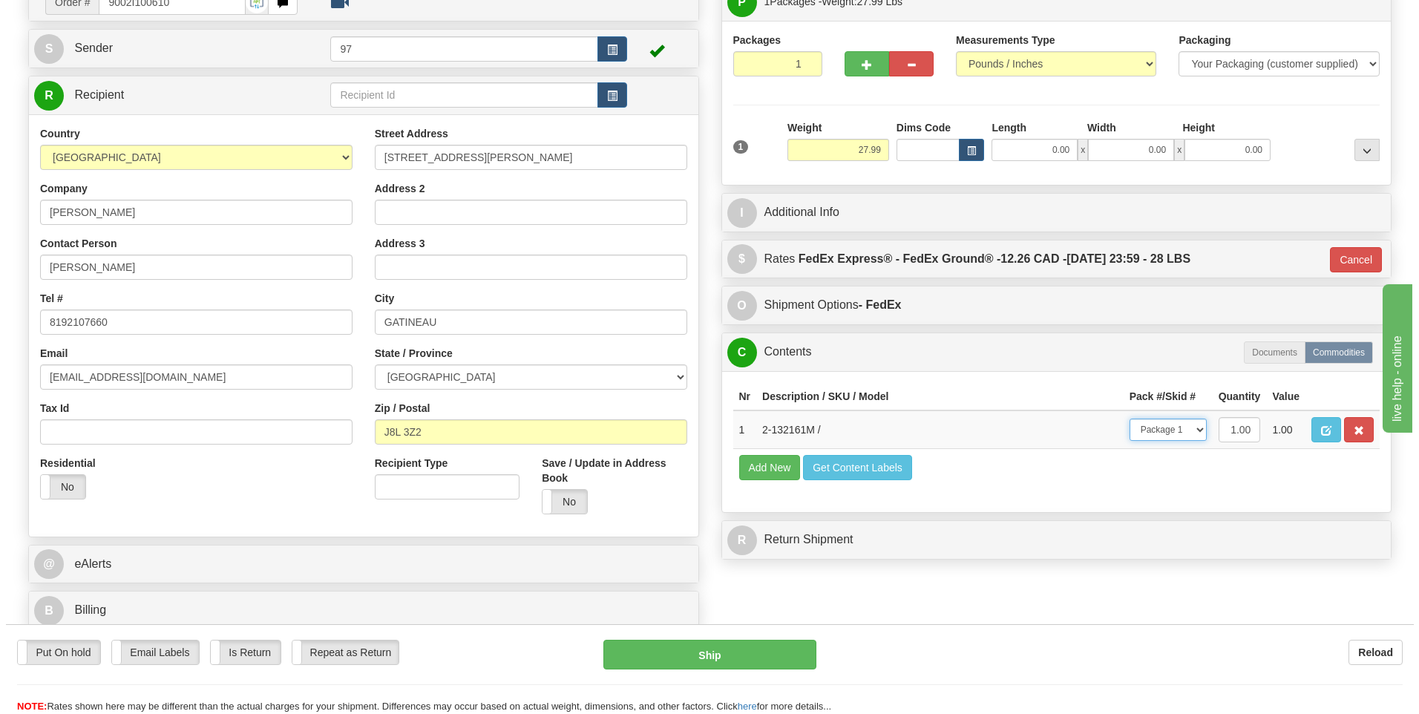
scroll to position [148, 0]
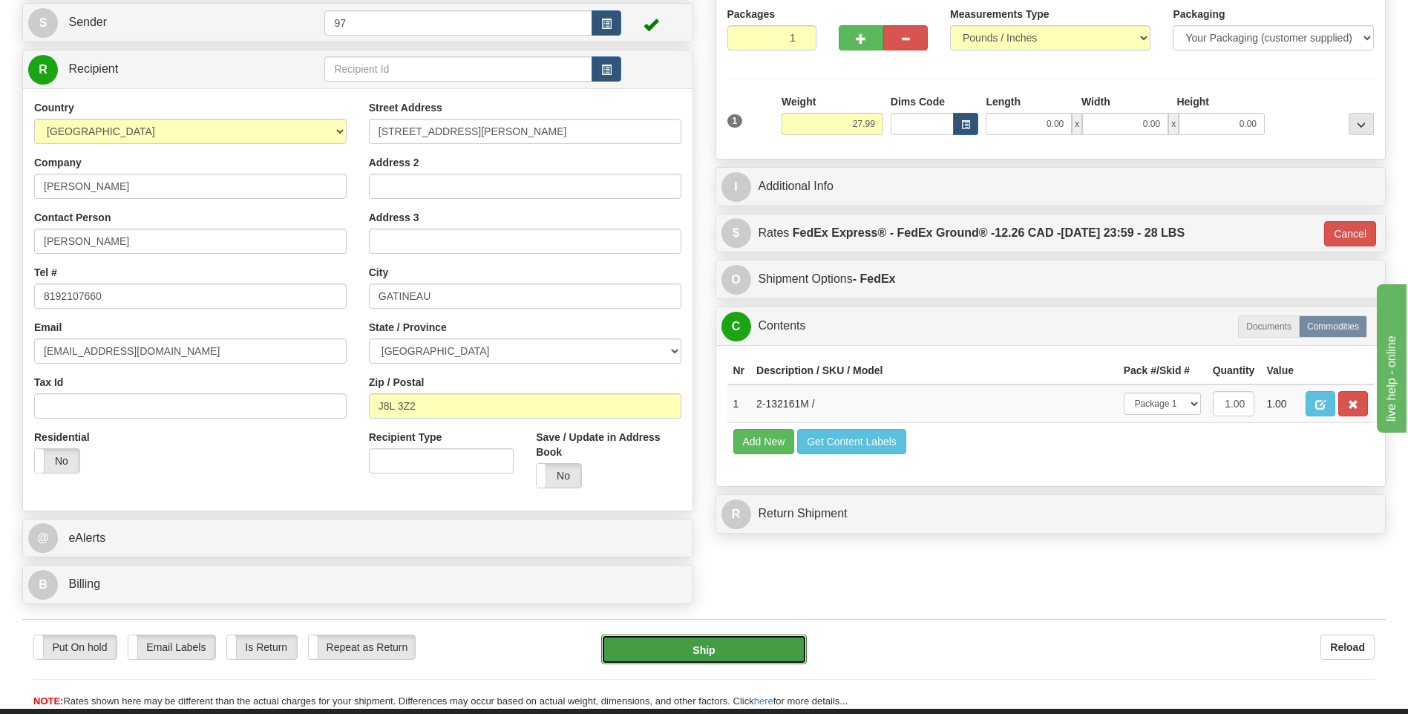
click at [706, 654] on button "Ship" at bounding box center [703, 649] width 205 height 30
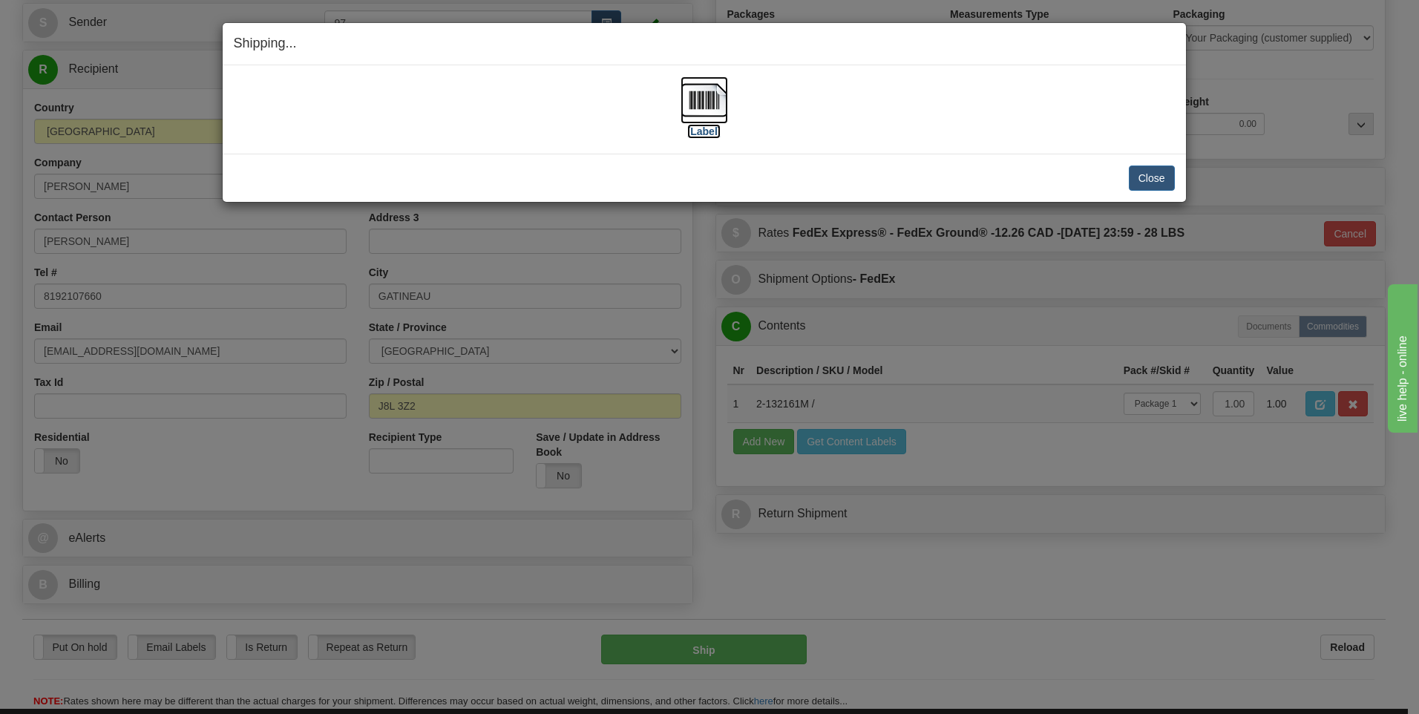
click at [711, 88] on img at bounding box center [703, 99] width 47 height 47
click at [1154, 181] on button "Close" at bounding box center [1152, 177] width 46 height 25
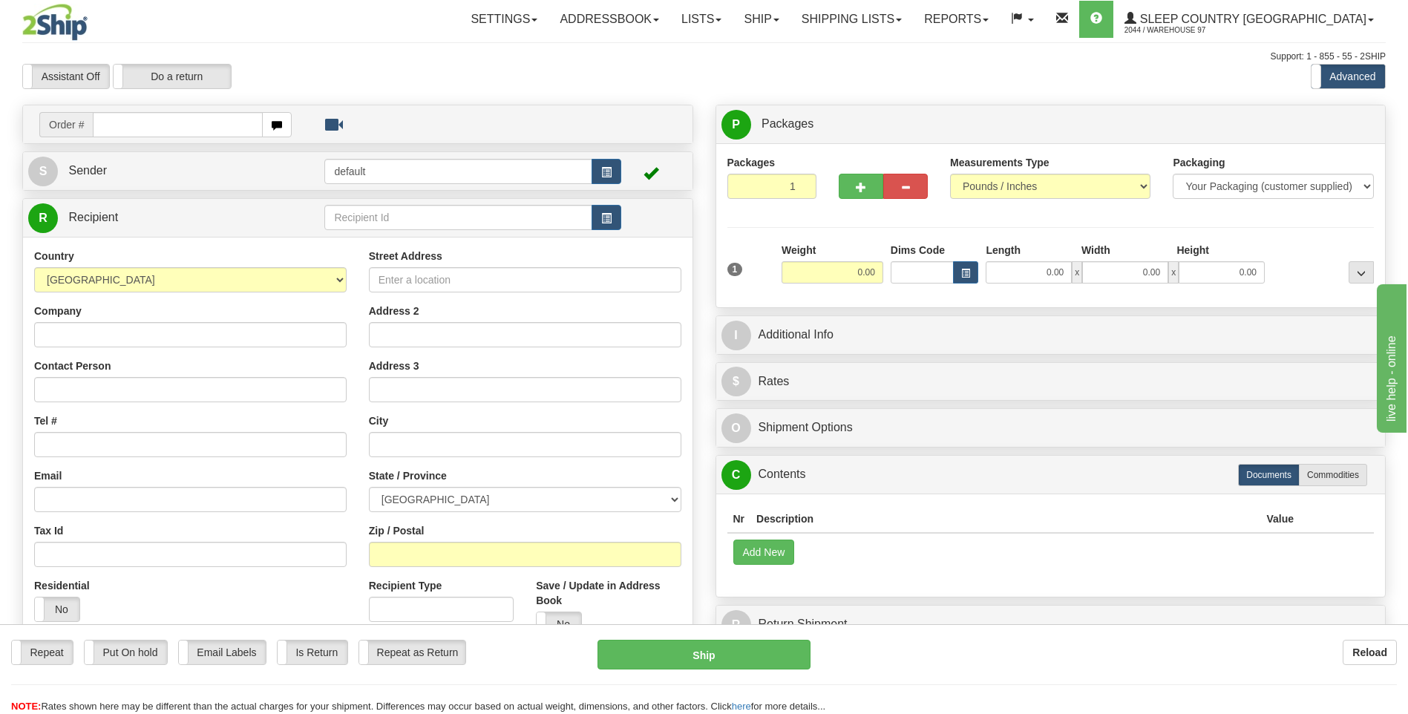
click at [140, 127] on input "text" at bounding box center [177, 124] width 169 height 25
type input "9002I100214"
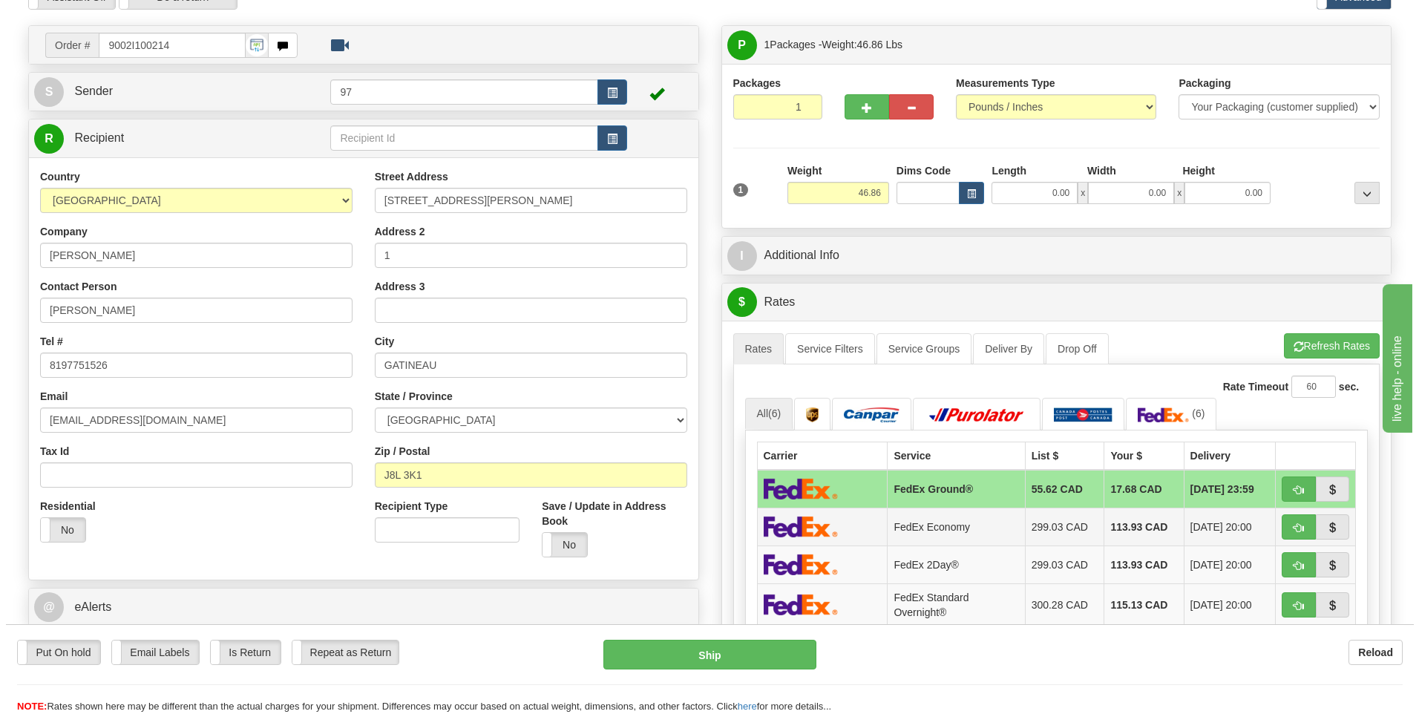
scroll to position [148, 0]
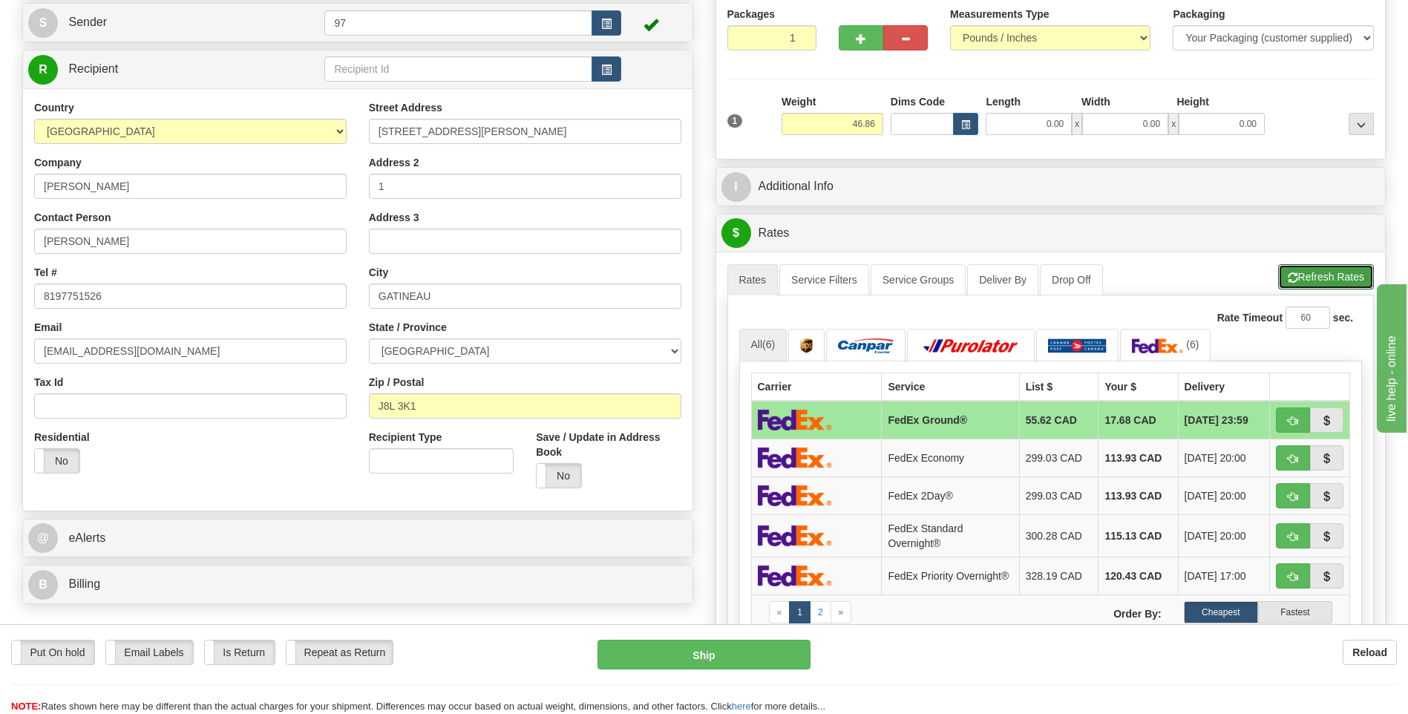
click at [1313, 274] on button "Refresh Rates" at bounding box center [1326, 276] width 96 height 25
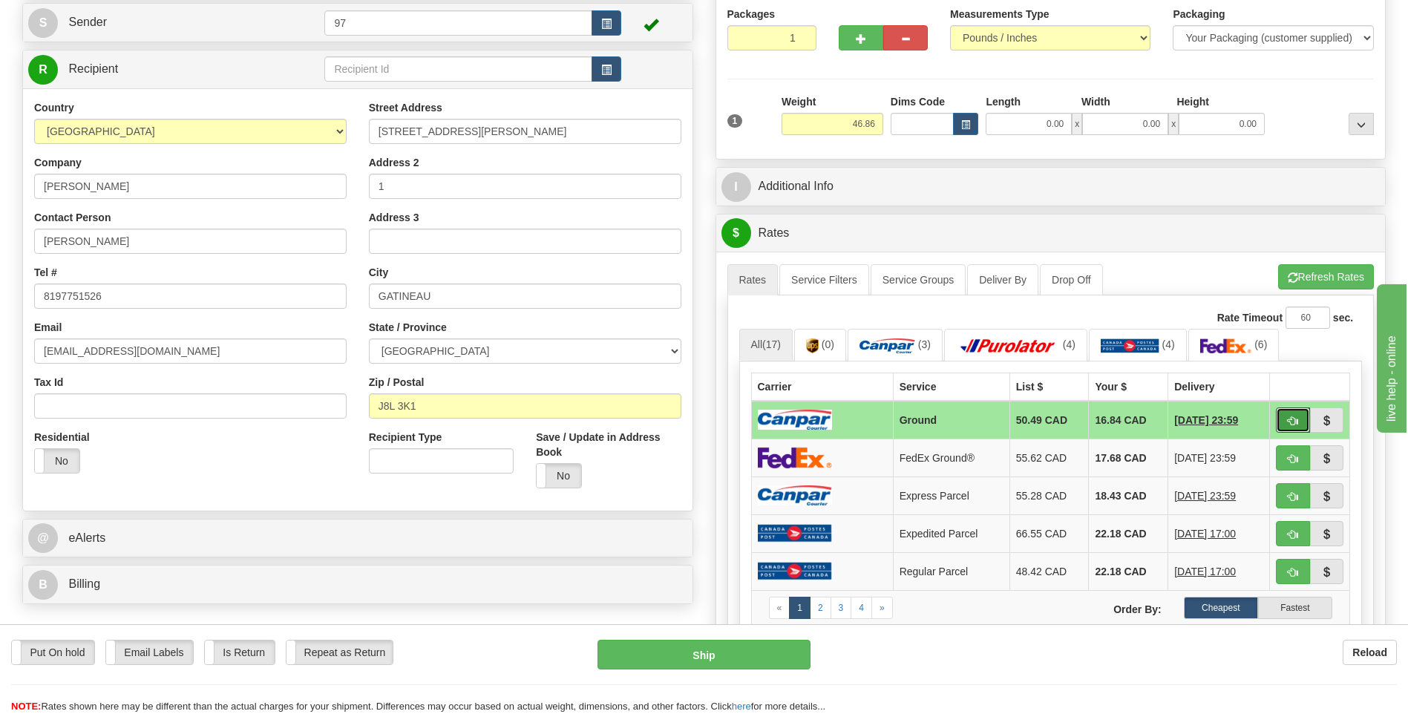
click at [1284, 420] on button "button" at bounding box center [1293, 419] width 34 height 25
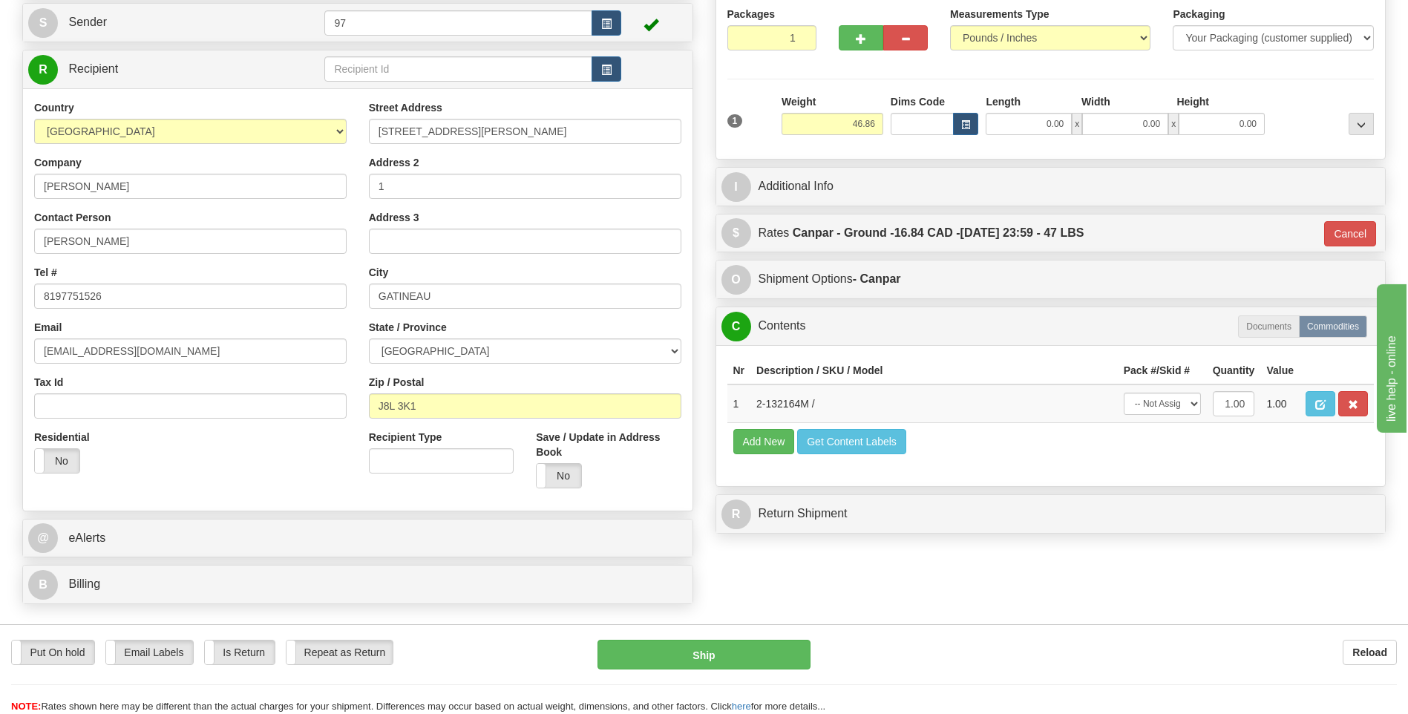
type input "1"
click at [1169, 407] on select "-- Not Assigned -- Package 1" at bounding box center [1161, 404] width 77 height 22
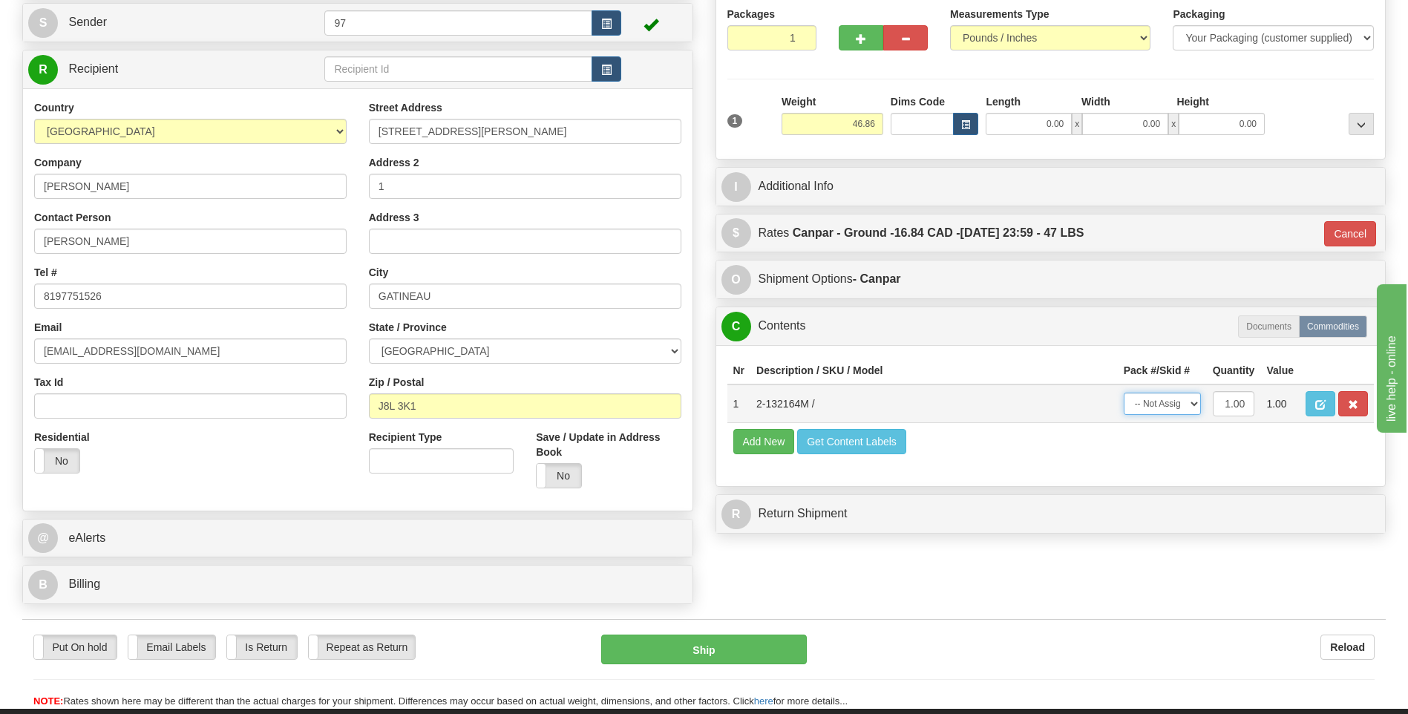
select select "0"
click at [1123, 393] on select "-- Not Assigned -- Package 1" at bounding box center [1161, 404] width 77 height 22
click at [670, 649] on button "Ship" at bounding box center [703, 649] width 205 height 30
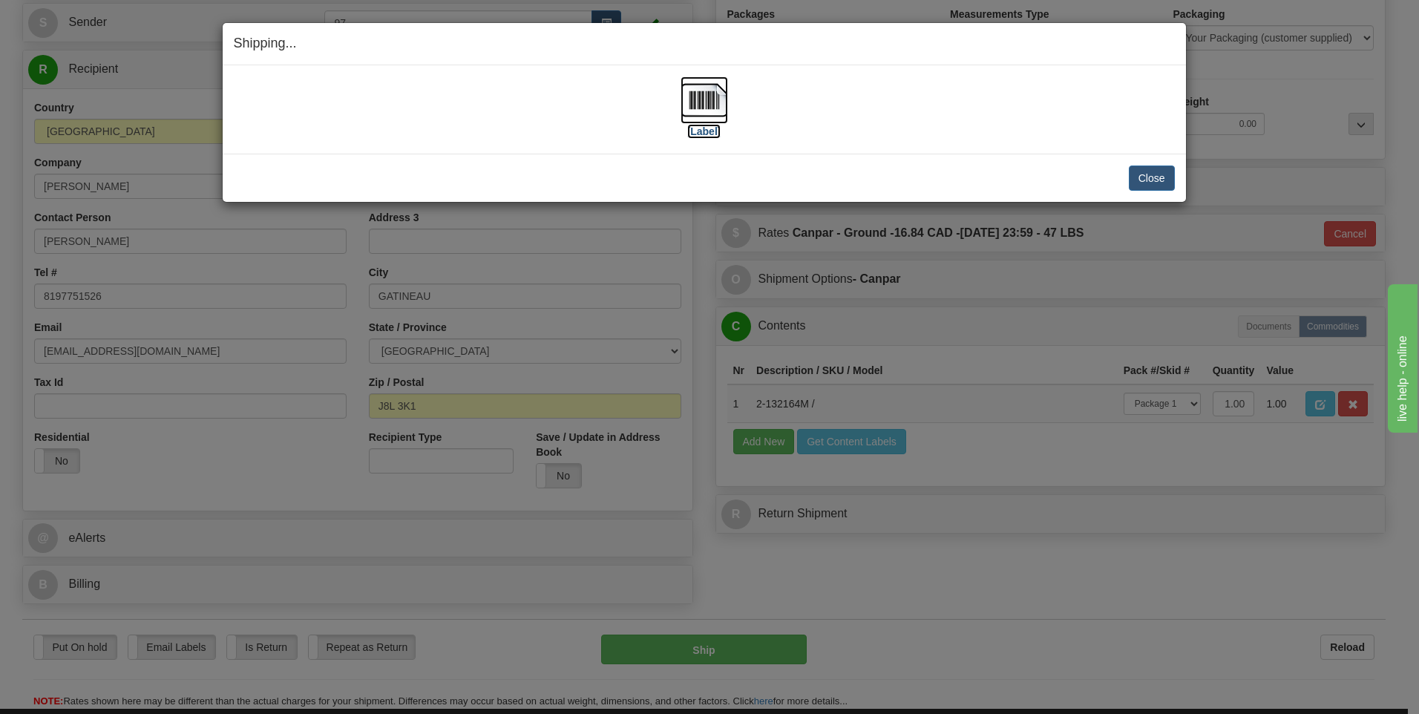
click at [686, 104] on img at bounding box center [703, 99] width 47 height 47
click at [1158, 168] on button "Close" at bounding box center [1152, 177] width 46 height 25
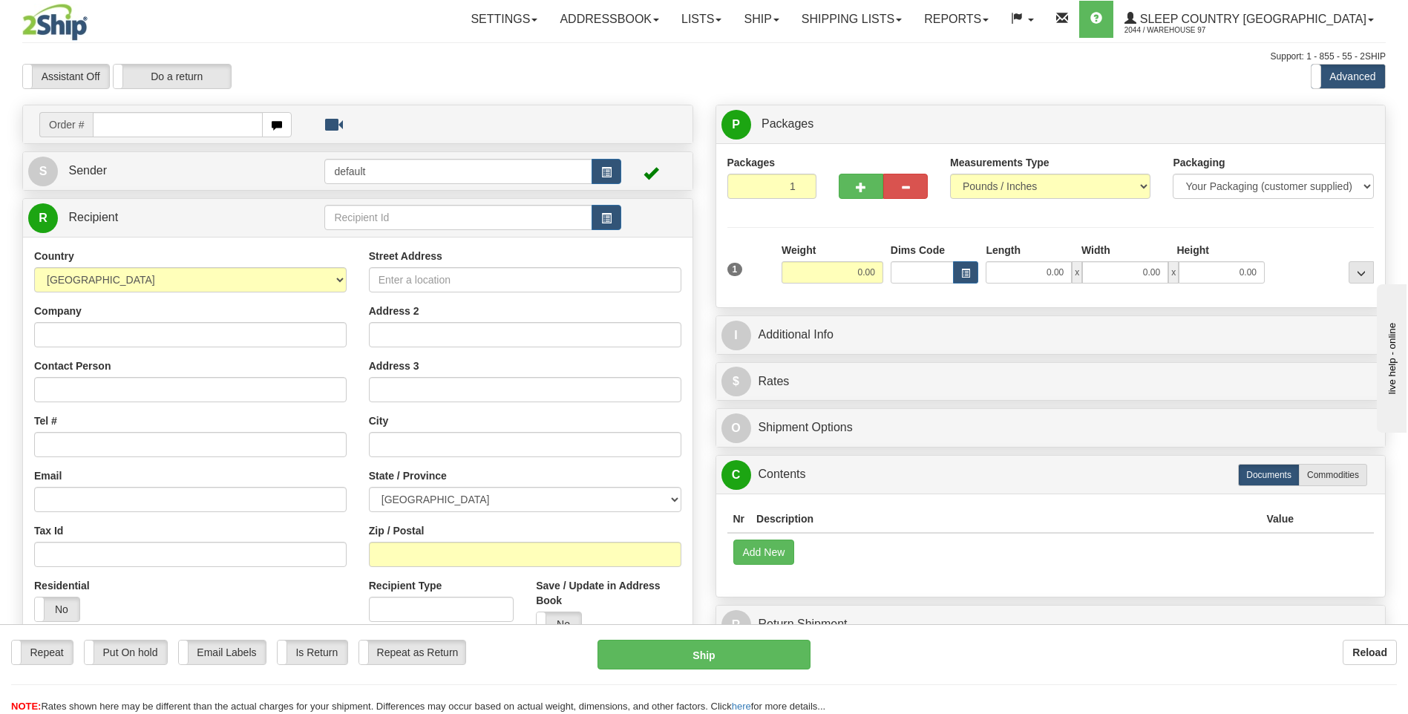
drag, startPoint x: 175, startPoint y: 126, endPoint x: 183, endPoint y: 125, distance: 8.3
click at [177, 125] on input "text" at bounding box center [177, 124] width 169 height 25
type input "9000I100115"
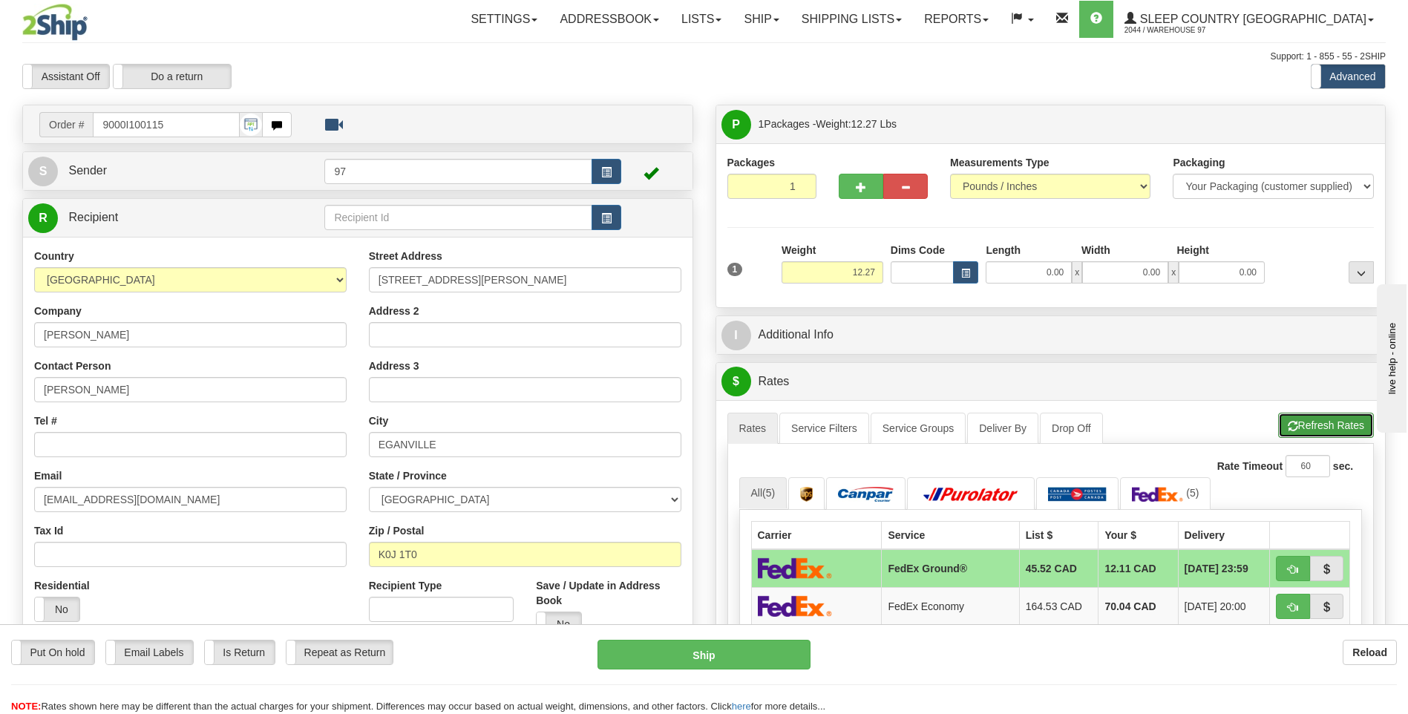
click at [1325, 427] on button "Refresh Rates" at bounding box center [1326, 425] width 96 height 25
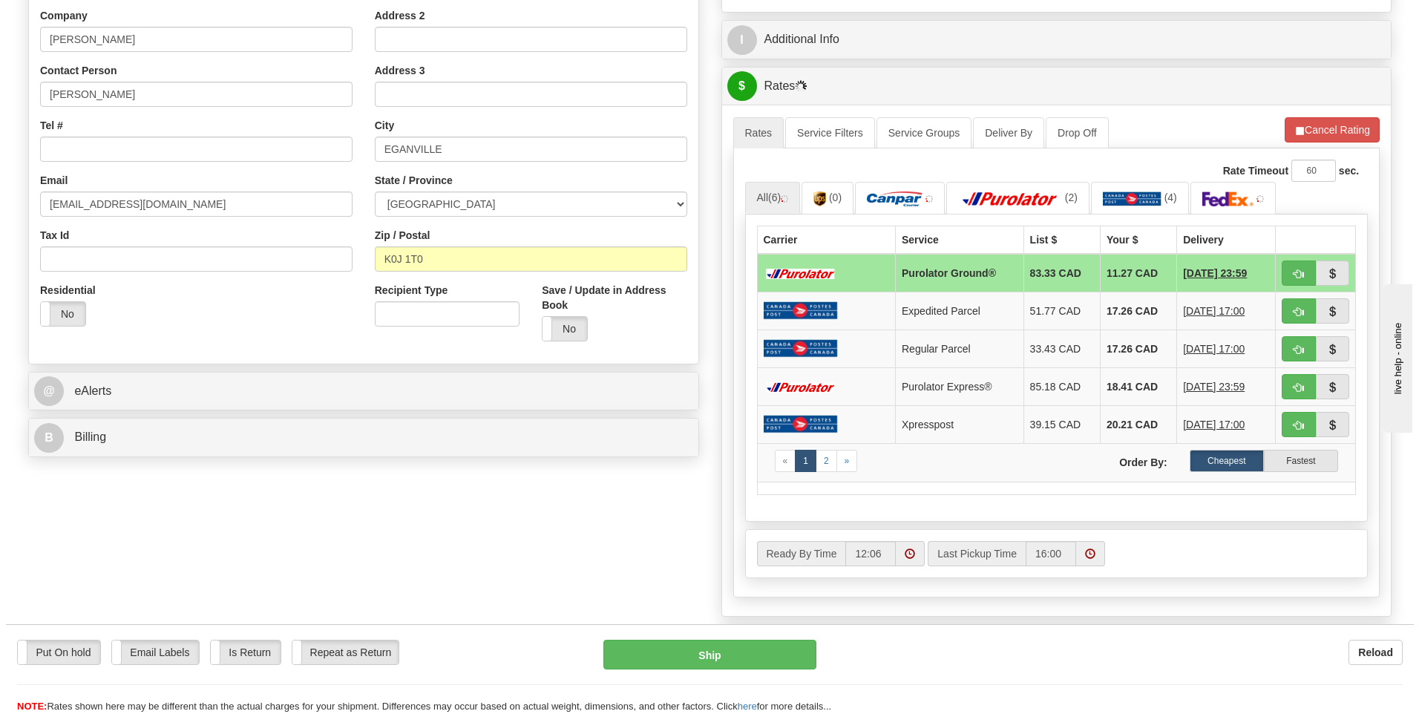
scroll to position [297, 0]
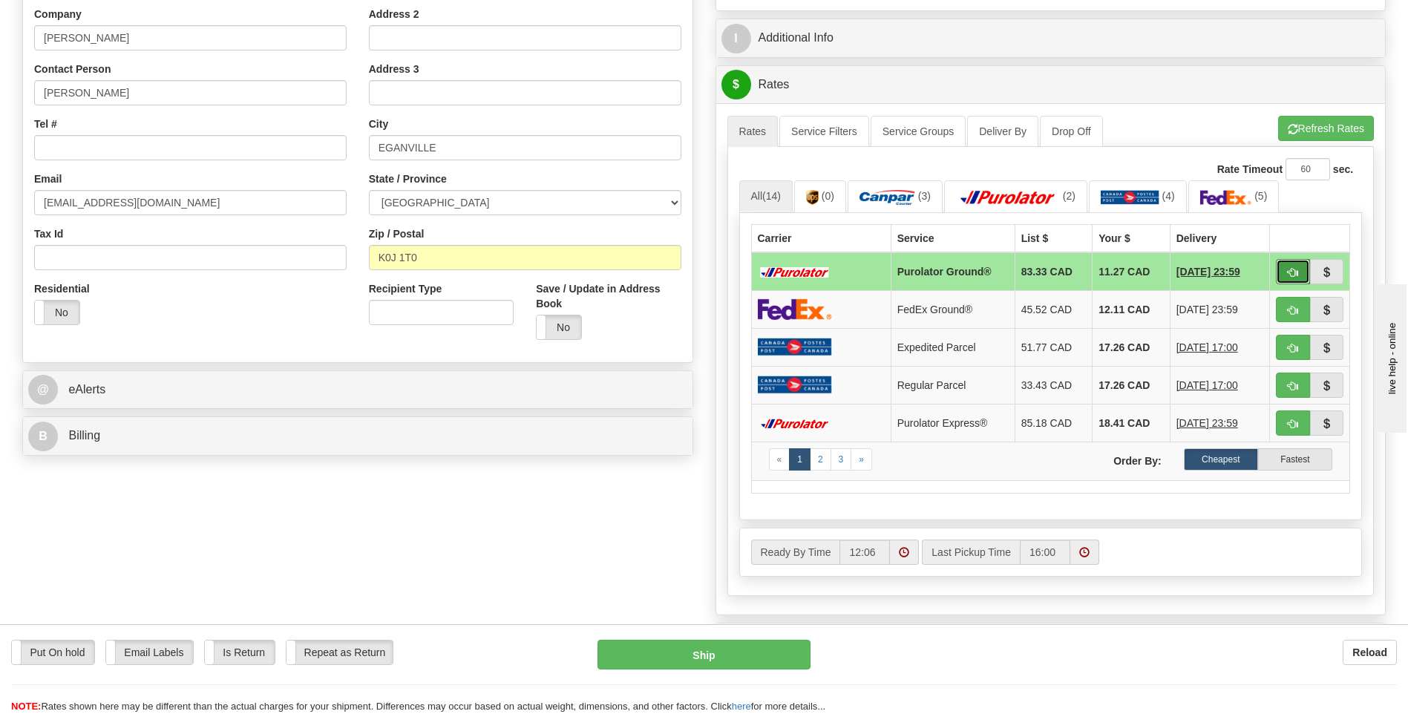
click at [1287, 265] on button "button" at bounding box center [1293, 271] width 34 height 25
type input "260"
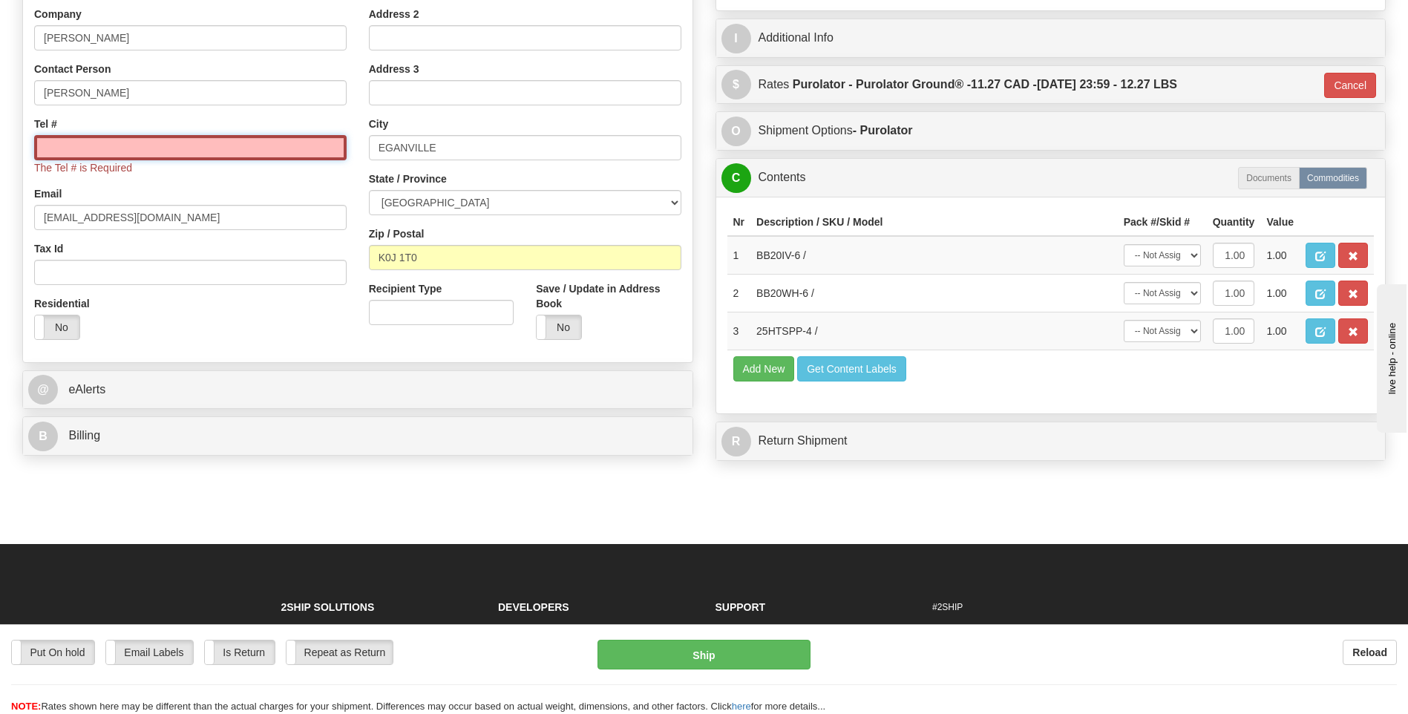
click at [188, 155] on input "Tel #" at bounding box center [190, 147] width 312 height 25
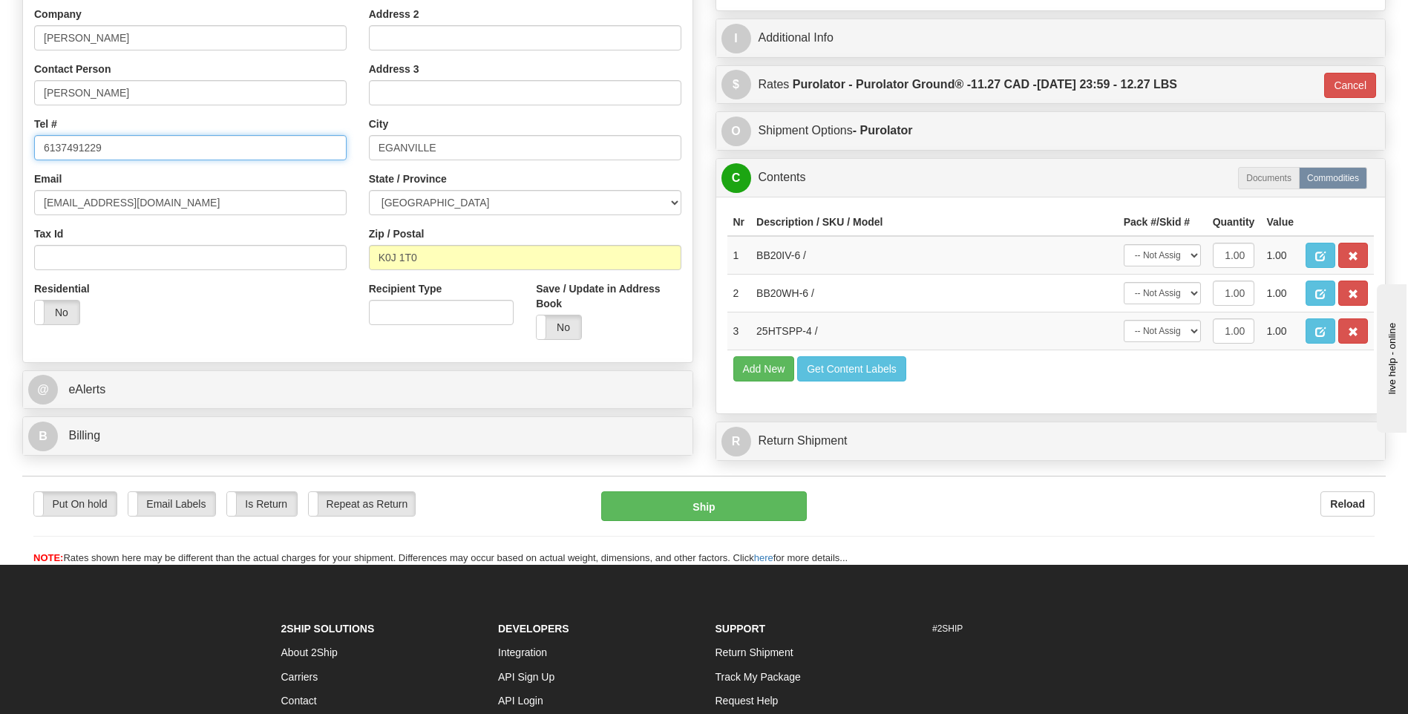
type input "6137491229"
click at [1180, 254] on select "-- Not Assigned -- Package 1" at bounding box center [1161, 255] width 77 height 22
select select "0"
click at [1123, 244] on select "-- Not Assigned -- Package 1" at bounding box center [1161, 255] width 77 height 22
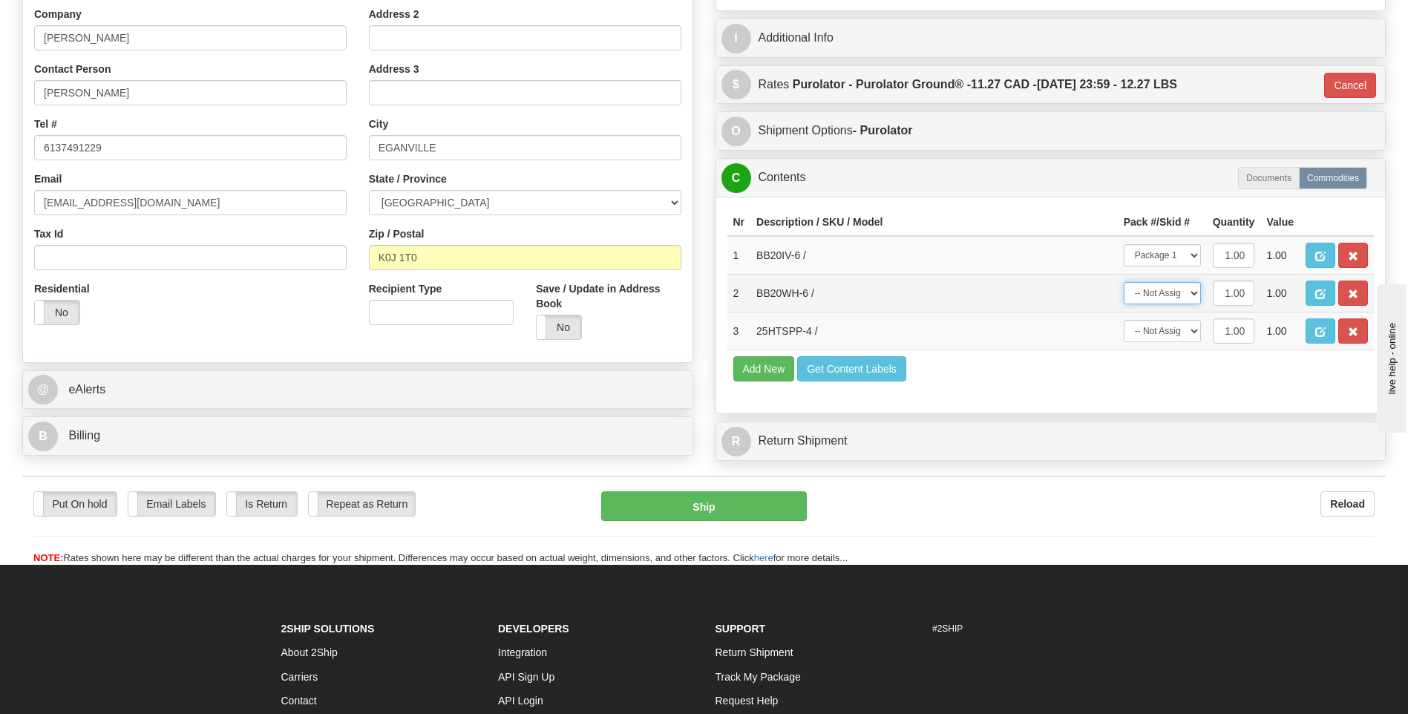
click at [1171, 298] on select "-- Not Assigned -- Package 1" at bounding box center [1161, 293] width 77 height 22
select select "0"
click at [1123, 282] on select "-- Not Assigned -- Package 1" at bounding box center [1161, 293] width 77 height 22
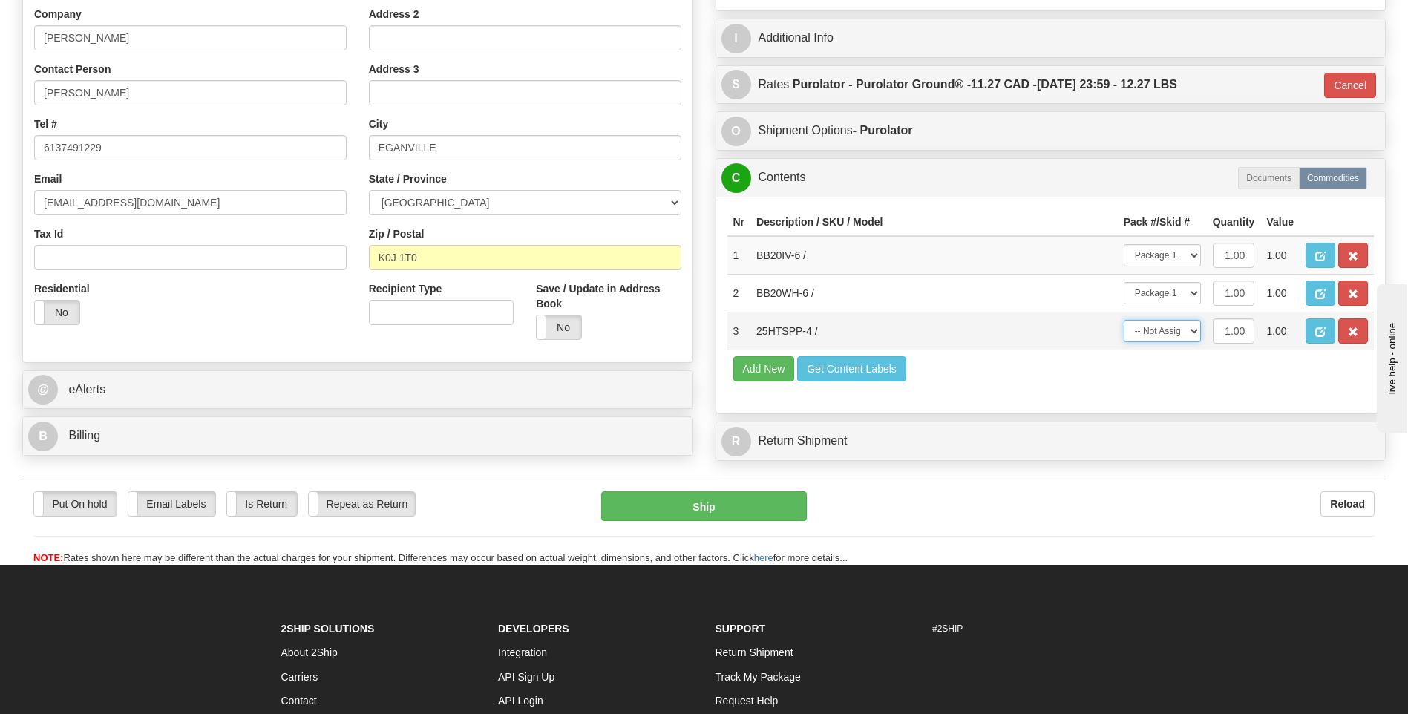
drag, startPoint x: 1166, startPoint y: 330, endPoint x: 1163, endPoint y: 343, distance: 13.0
click at [1166, 332] on select "-- Not Assigned -- Package 1" at bounding box center [1161, 331] width 77 height 22
select select "0"
click at [1123, 320] on select "-- Not Assigned -- Package 1" at bounding box center [1161, 331] width 77 height 22
click at [729, 506] on button "Ship" at bounding box center [703, 506] width 205 height 30
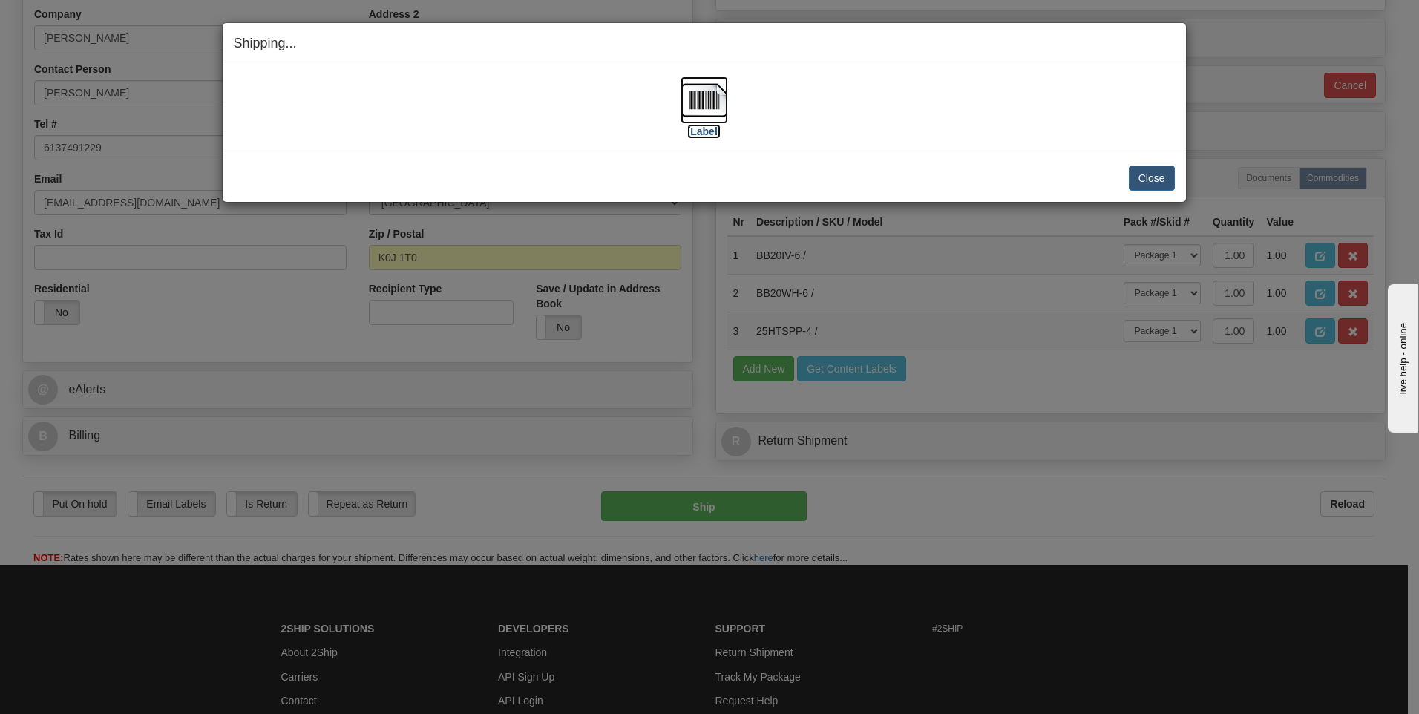
click at [700, 113] on img at bounding box center [703, 99] width 47 height 47
click at [695, 102] on img at bounding box center [703, 99] width 47 height 47
click at [704, 107] on img at bounding box center [703, 99] width 47 height 47
click at [1140, 185] on button "Close" at bounding box center [1152, 177] width 46 height 25
click at [1166, 180] on button "Close" at bounding box center [1152, 177] width 46 height 25
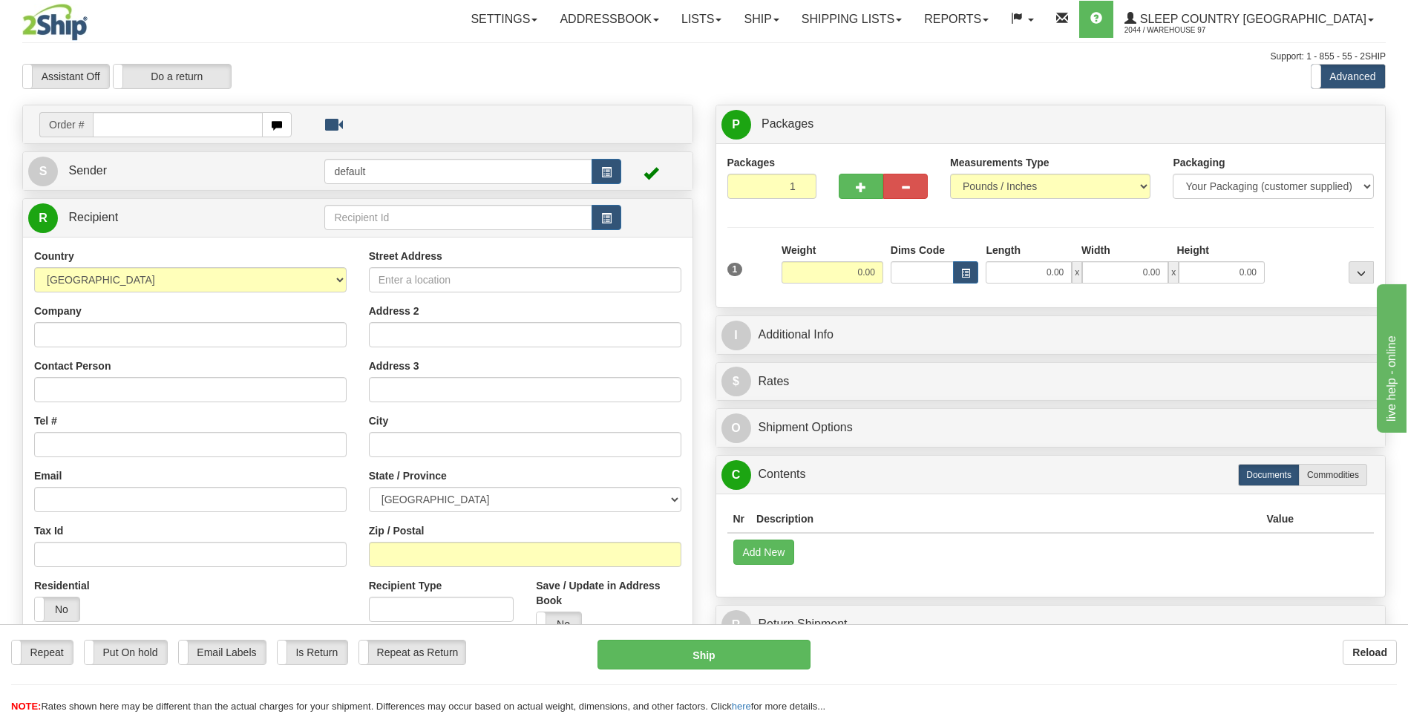
click at [182, 120] on input "text" at bounding box center [177, 124] width 169 height 25
type input "9000I099131"
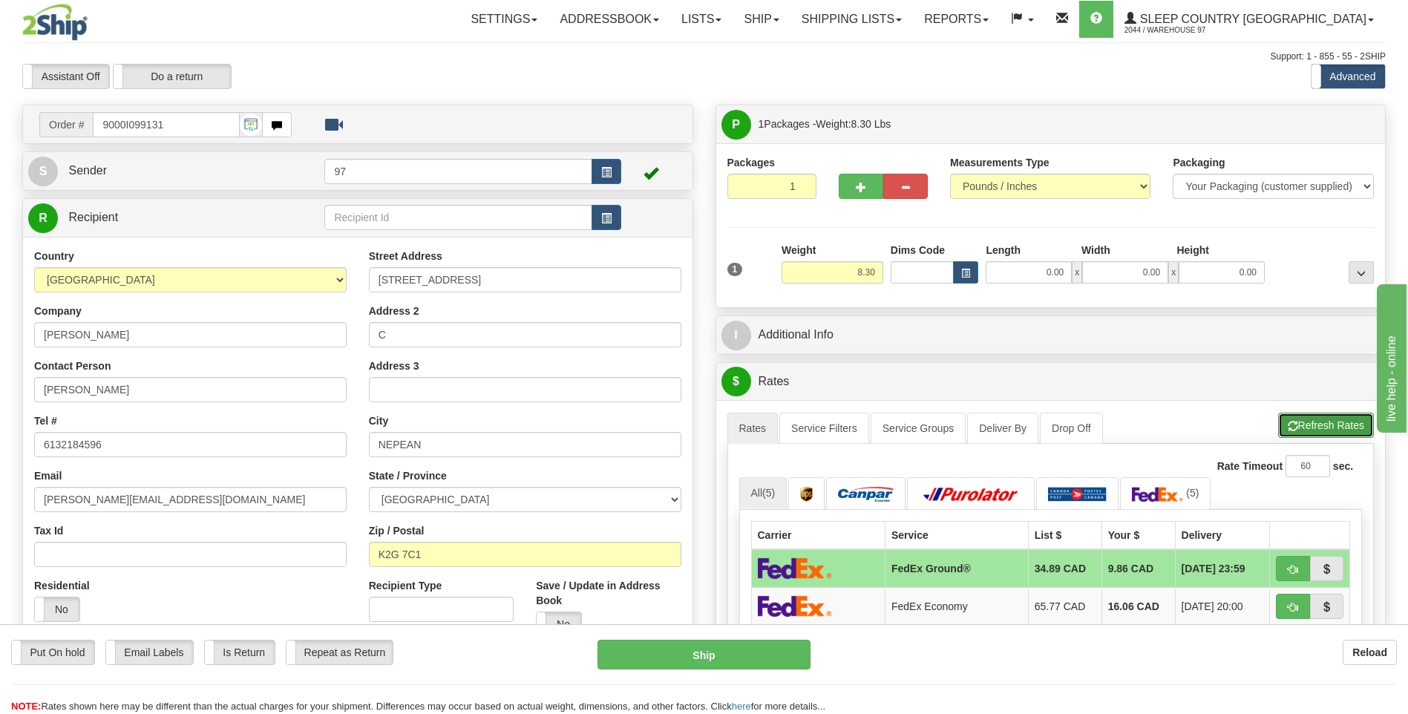
click at [1339, 424] on button "Refresh Rates" at bounding box center [1326, 425] width 96 height 25
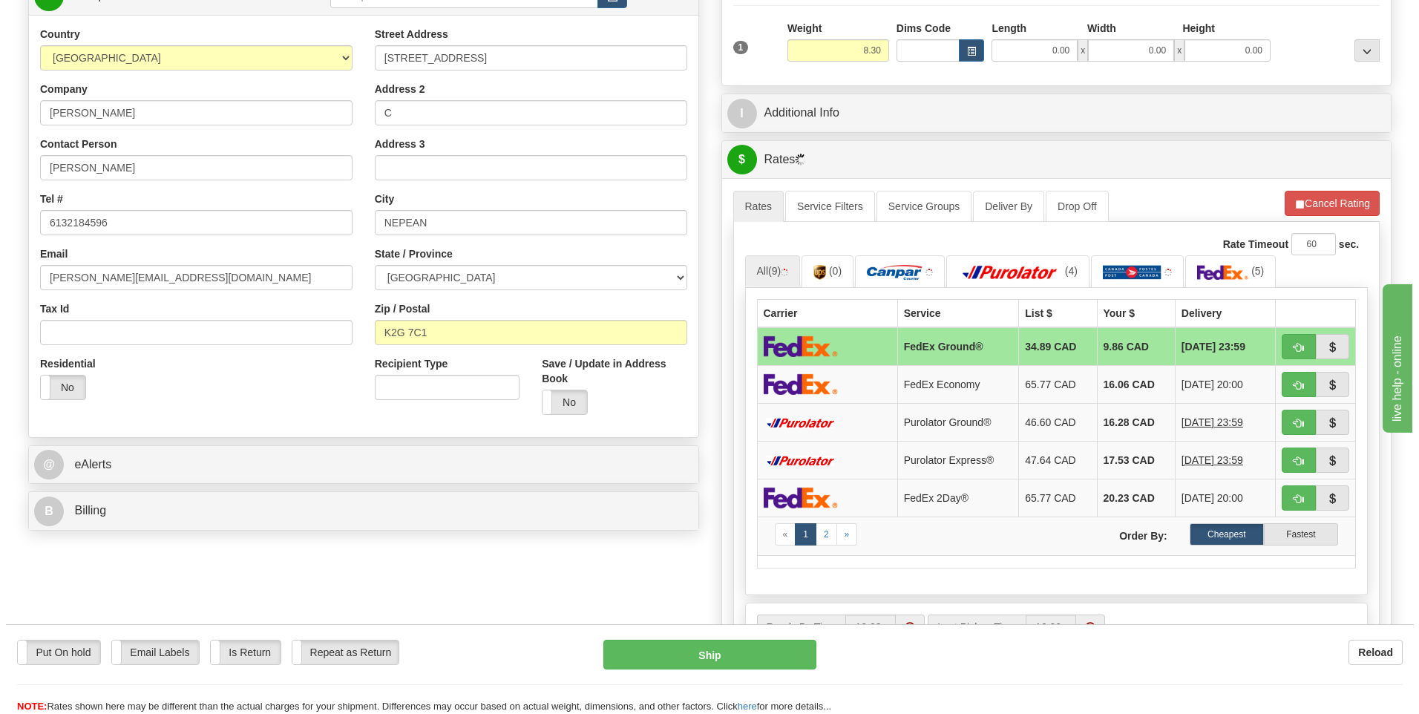
scroll to position [223, 0]
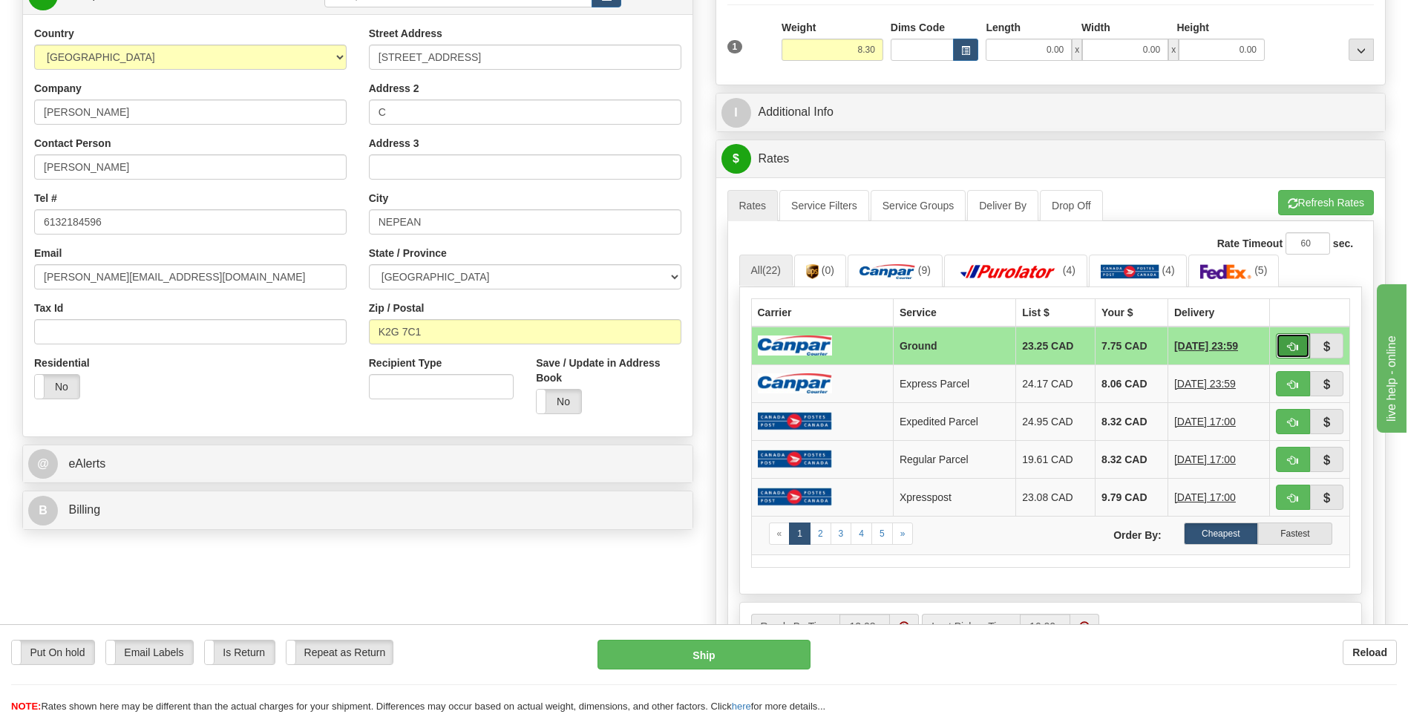
click at [1293, 354] on button "button" at bounding box center [1293, 345] width 34 height 25
type input "1"
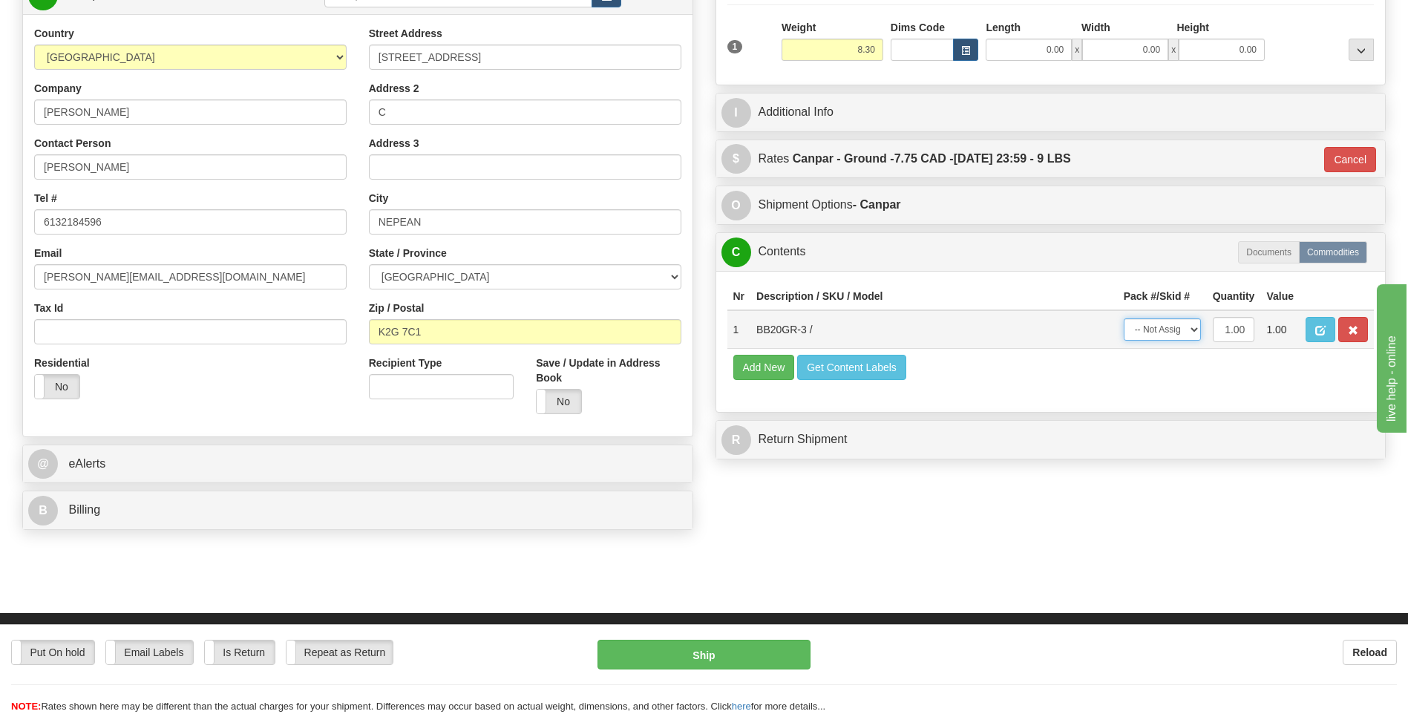
click at [1166, 337] on select "-- Not Assigned -- Package 1" at bounding box center [1161, 329] width 77 height 22
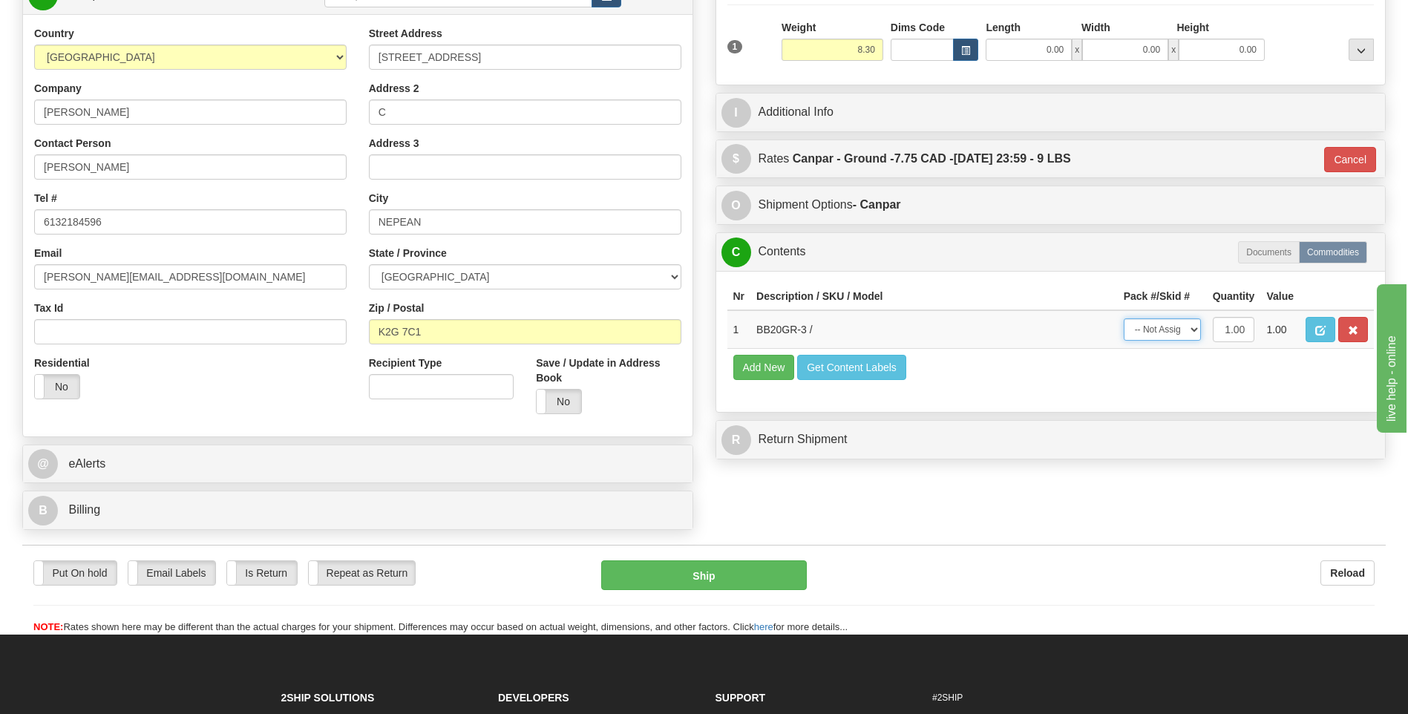
select select "0"
click at [1123, 318] on select "-- Not Assigned -- Package 1" at bounding box center [1161, 329] width 77 height 22
click at [729, 582] on button "Ship" at bounding box center [703, 575] width 205 height 30
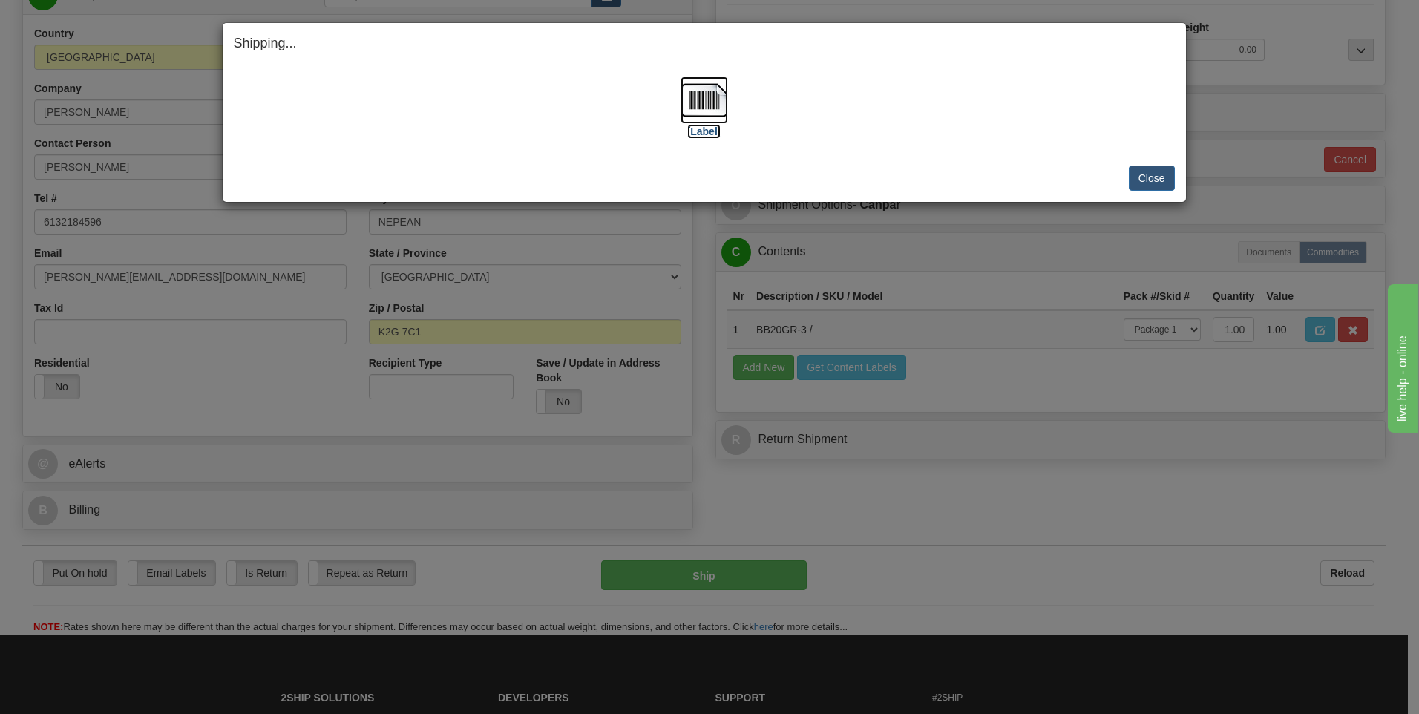
click at [706, 126] on label "[Label]" at bounding box center [704, 131] width 34 height 15
